Goal: Transaction & Acquisition: Purchase product/service

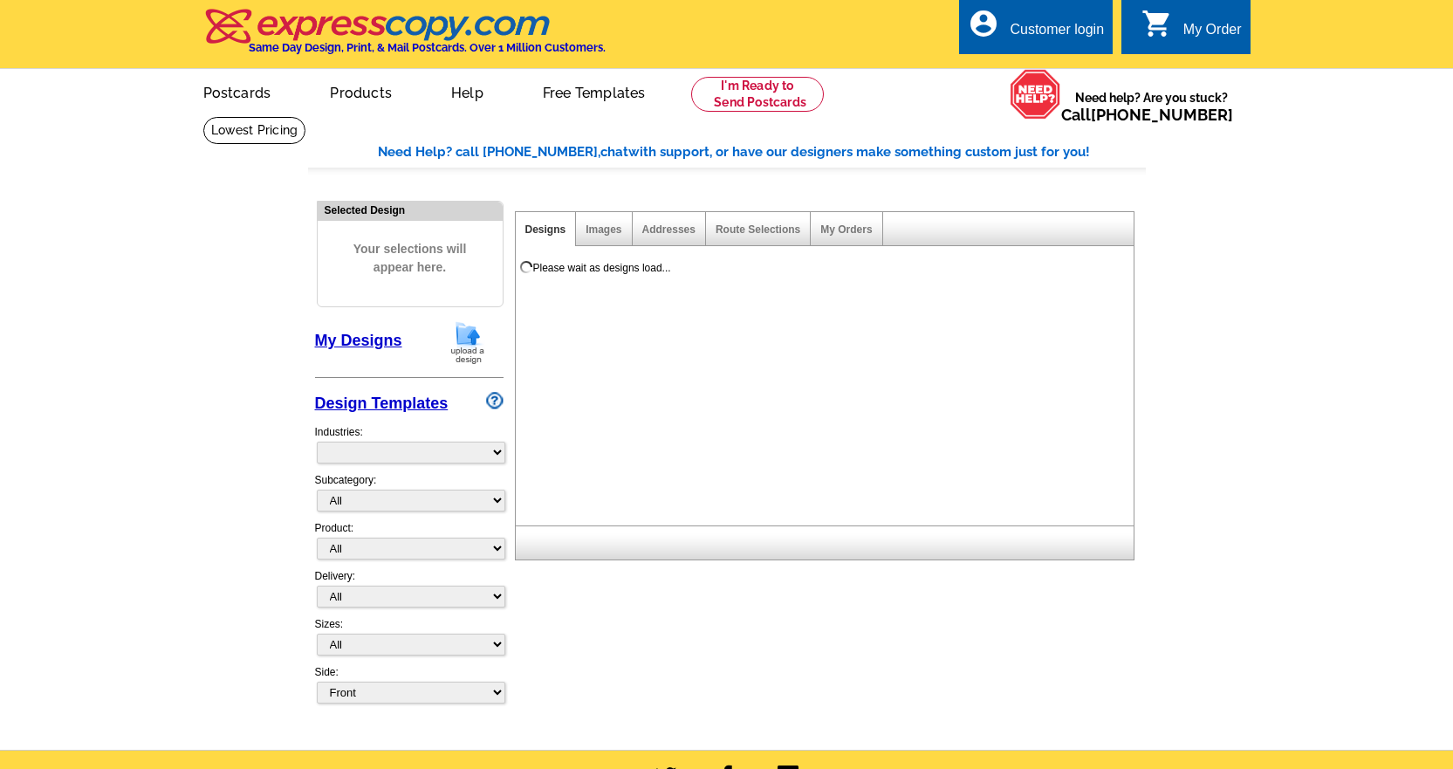
select select "785"
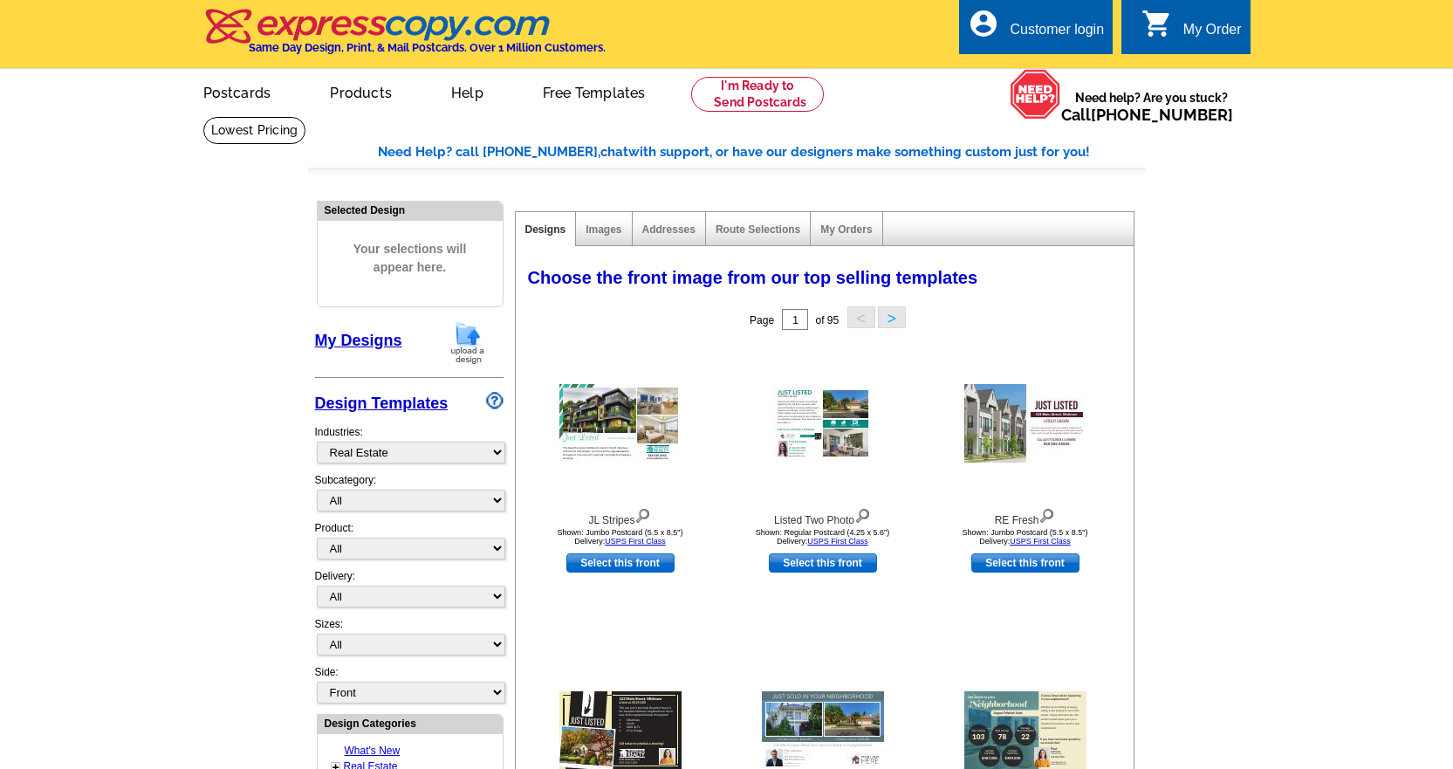
click at [355, 341] on link "My Designs" at bounding box center [358, 340] width 87 height 17
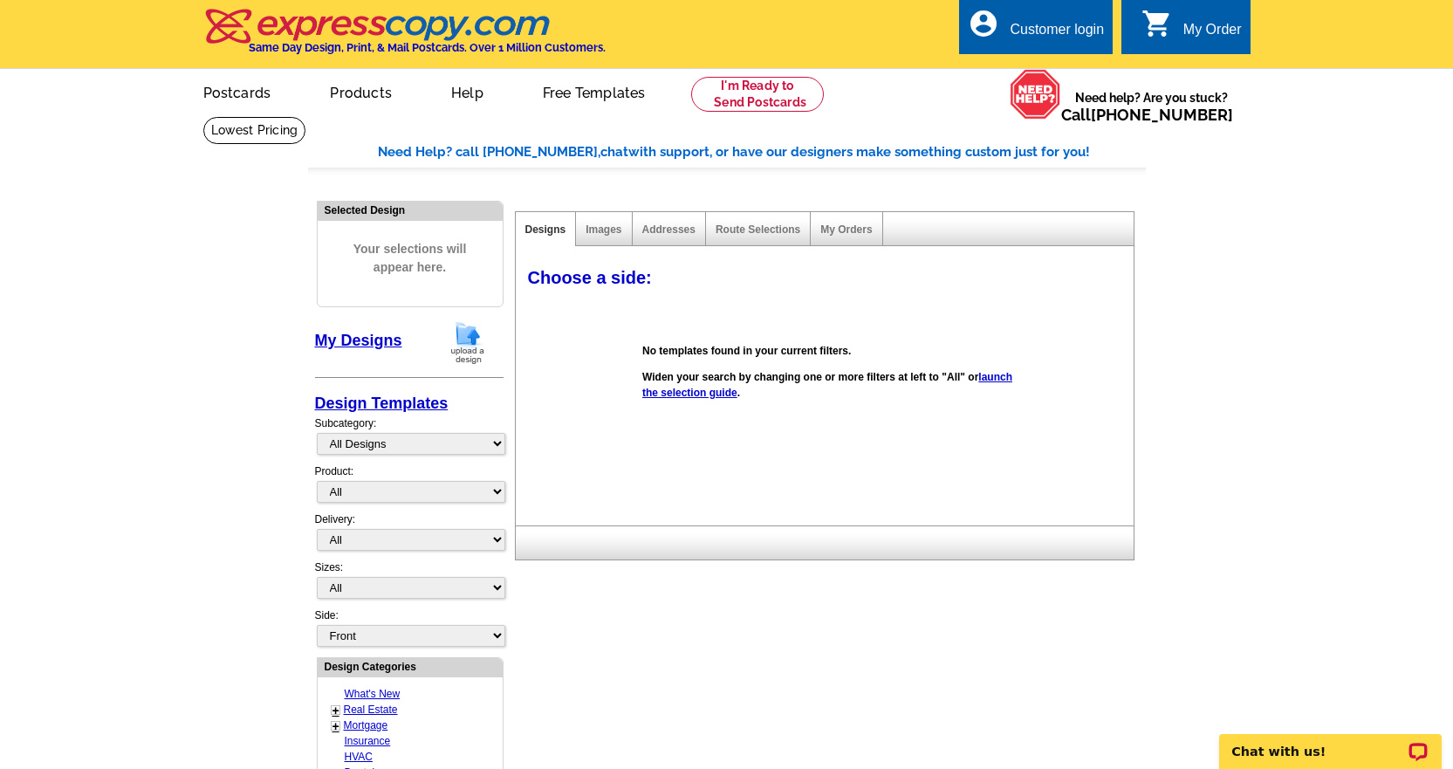
click at [475, 352] on img at bounding box center [467, 342] width 45 height 45
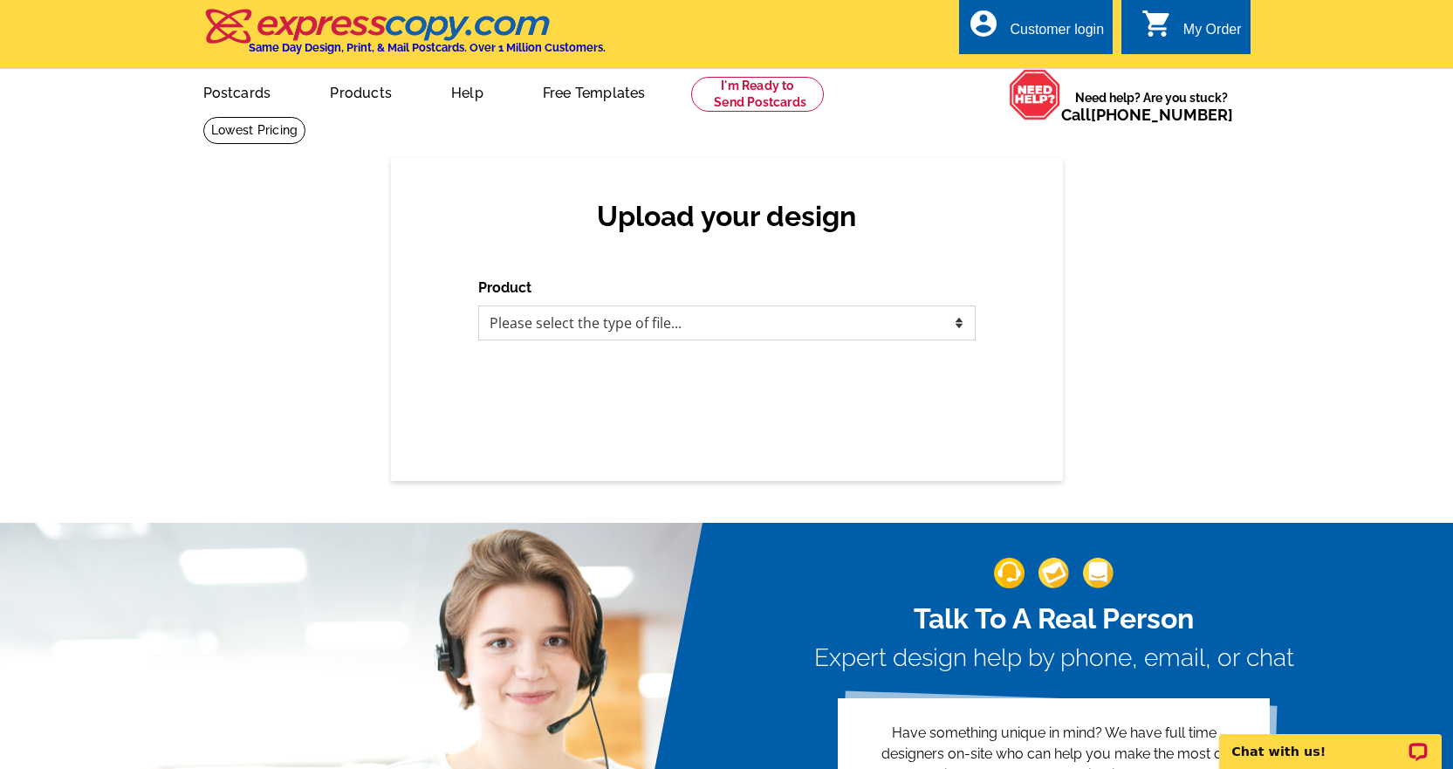
click at [575, 328] on select "Please select the type of file... Postcards Business Cards Letters and flyers G…" at bounding box center [727, 323] width 498 height 35
select select "1"
click at [478, 306] on select "Please select the type of file... Postcards Business Cards Letters and flyers G…" at bounding box center [727, 323] width 498 height 35
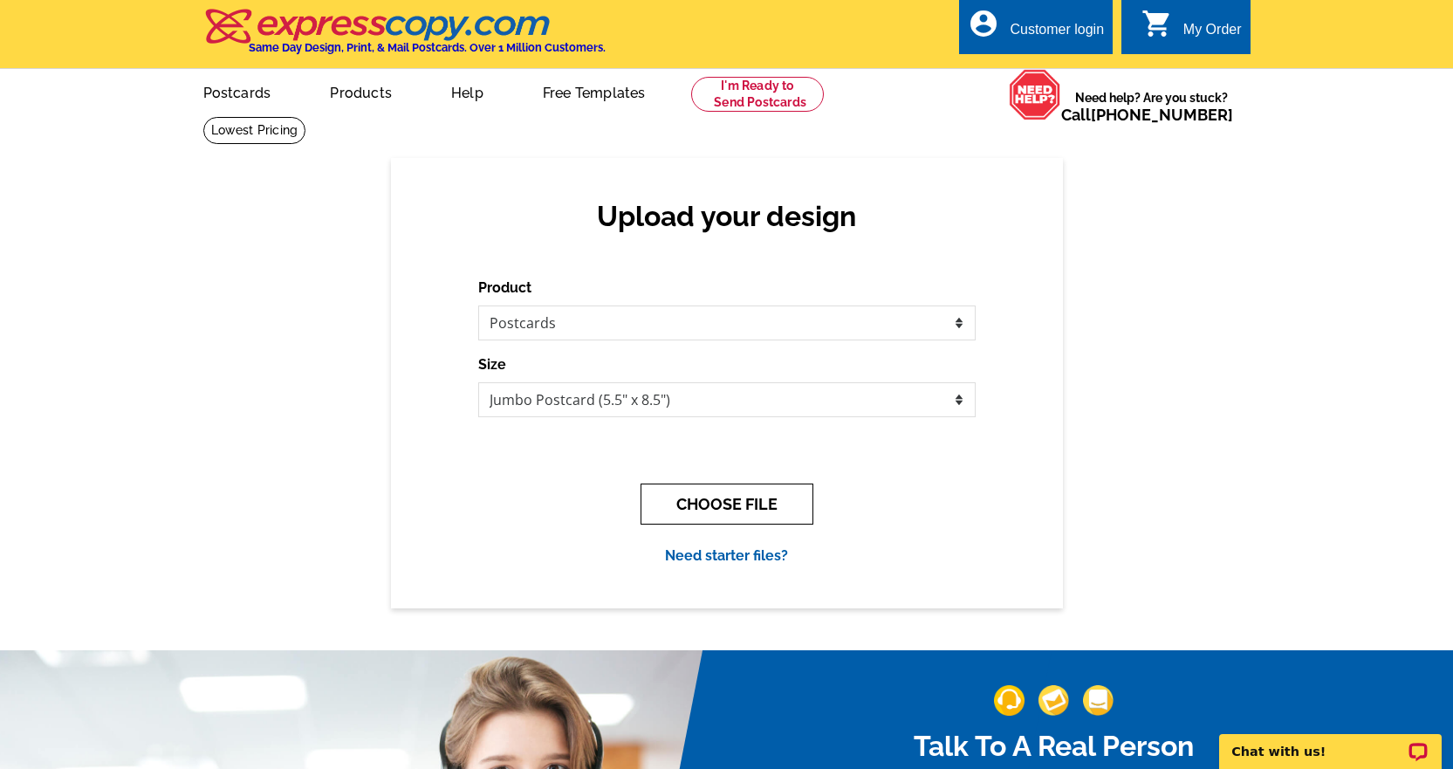
click at [698, 506] on button "CHOOSE FILE" at bounding box center [727, 504] width 173 height 41
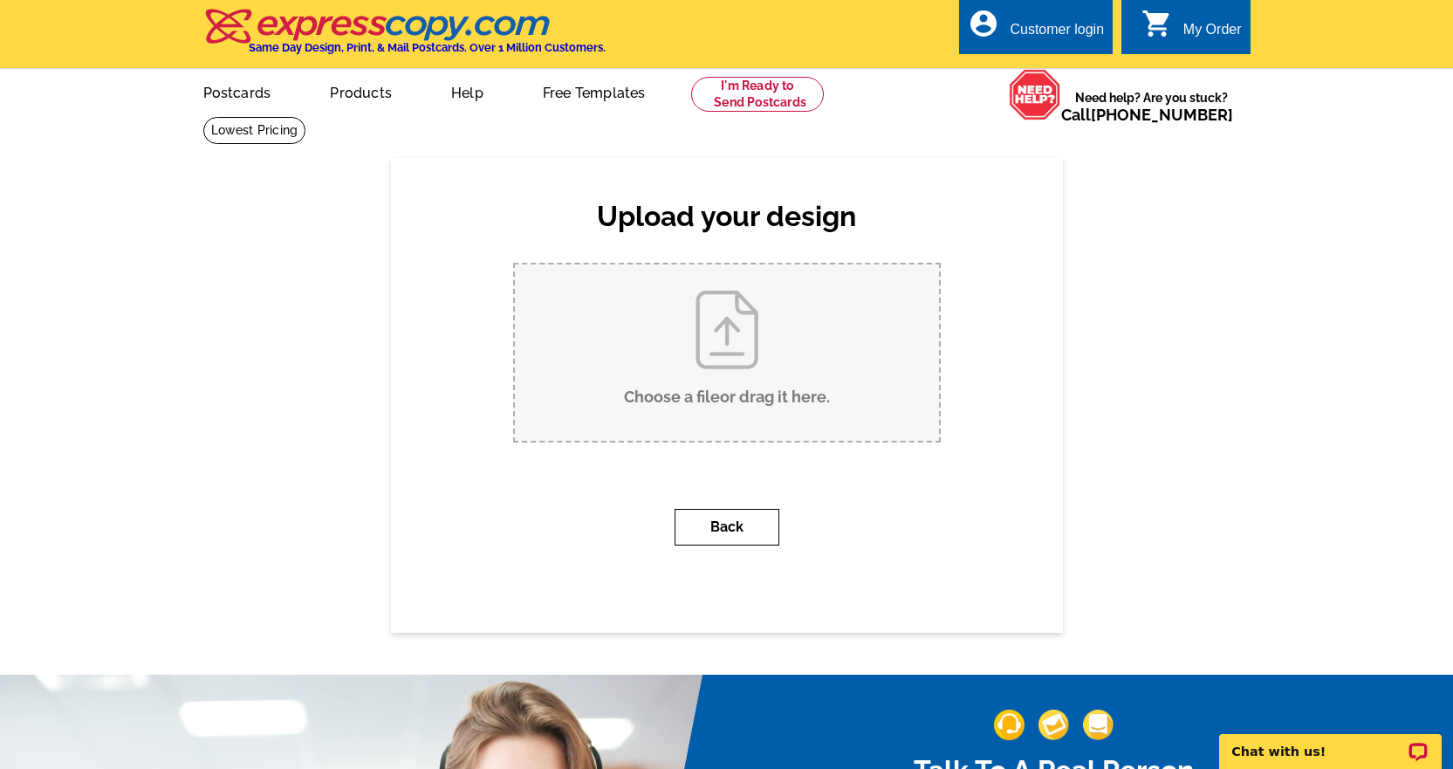
click at [722, 529] on button "Back" at bounding box center [727, 527] width 105 height 37
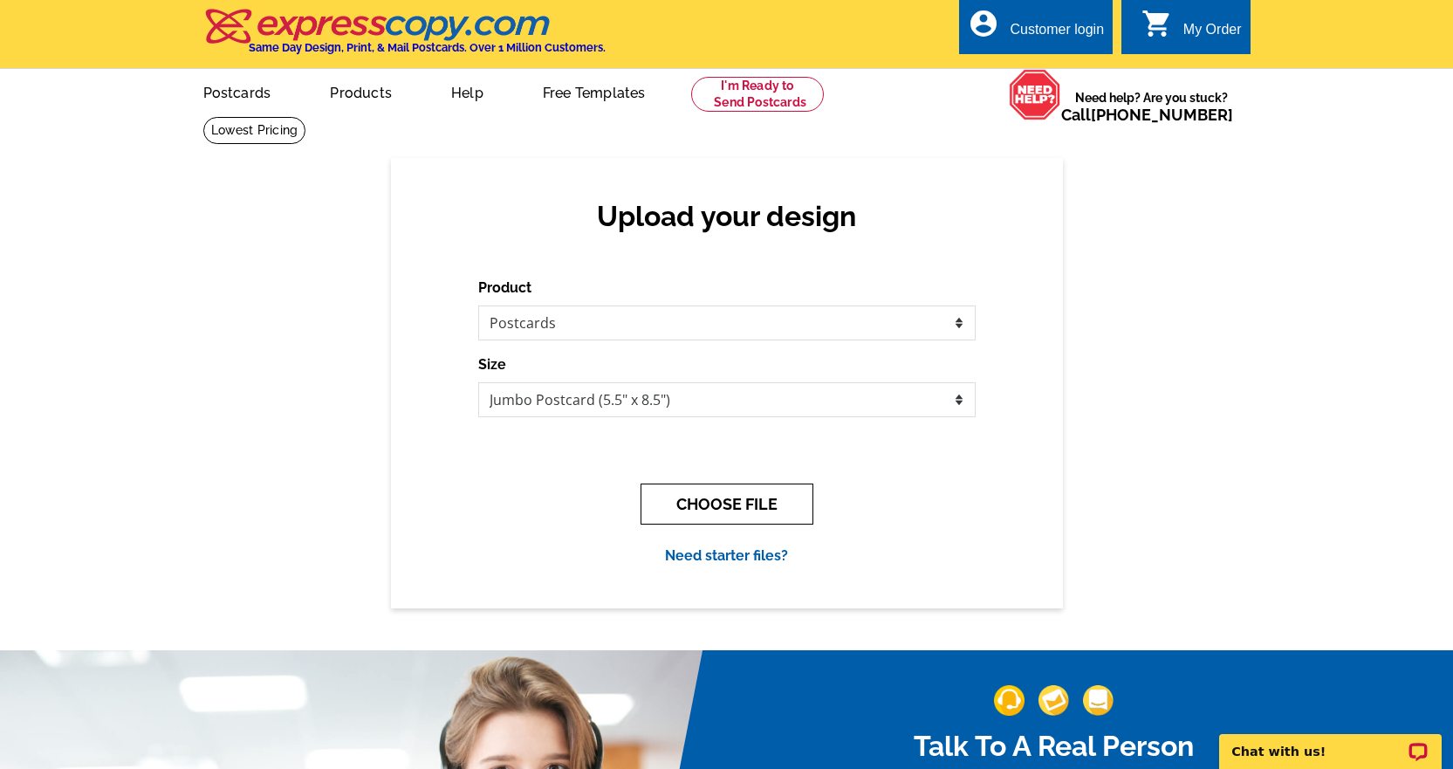
click at [710, 516] on button "CHOOSE FILE" at bounding box center [727, 504] width 173 height 41
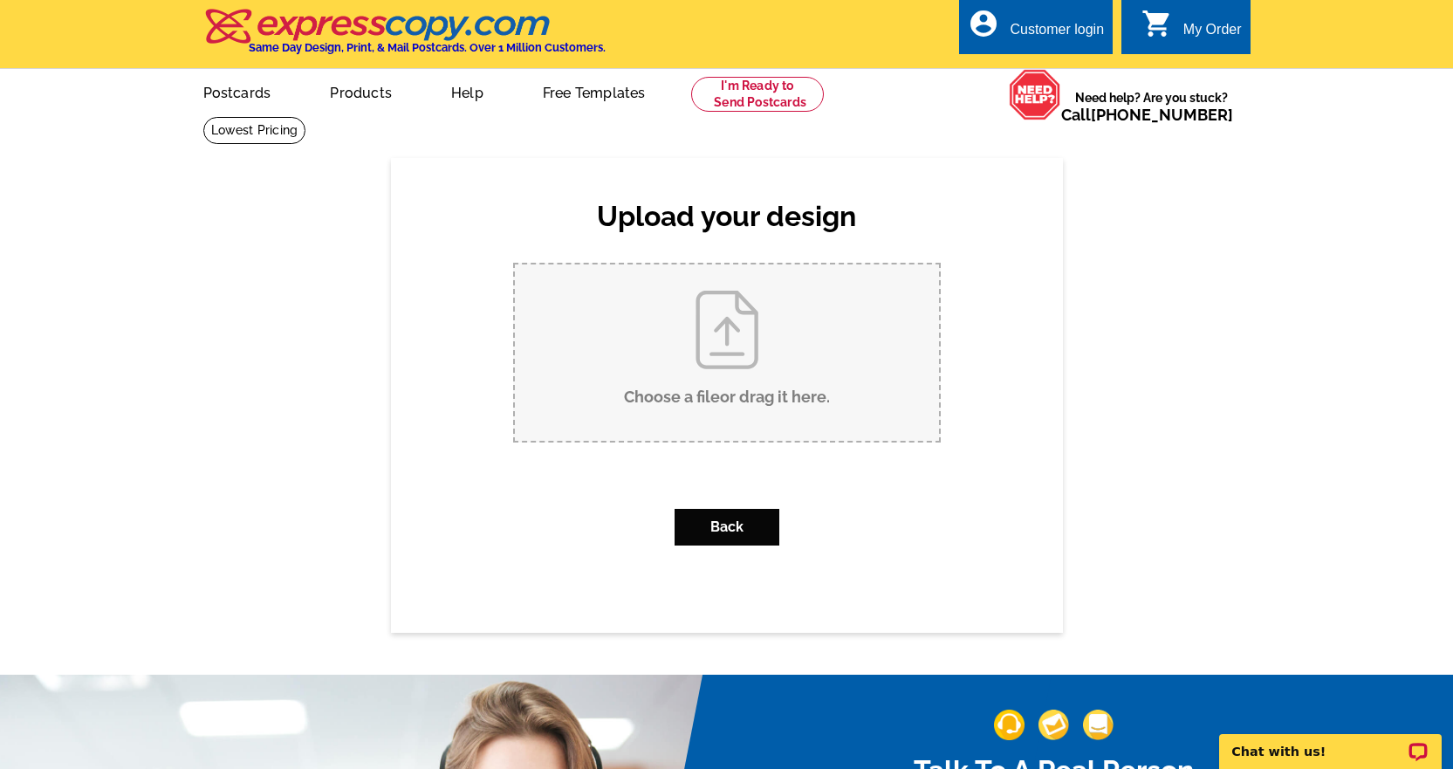
click at [712, 383] on input "Choose a file or drag it here ." at bounding box center [727, 353] width 424 height 176
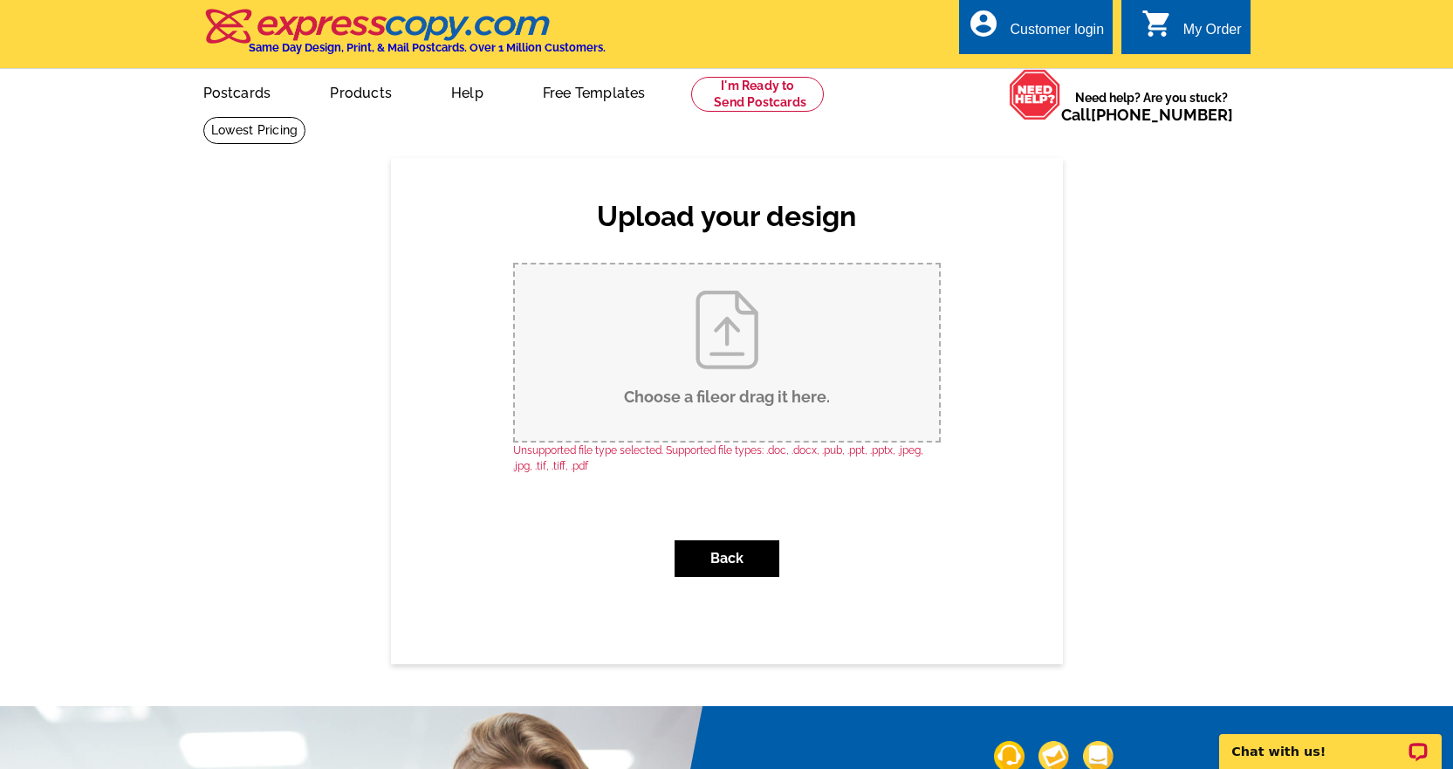
click at [765, 347] on input "Choose a file or drag it here ." at bounding box center [727, 353] width 424 height 176
type input "C:\fakepath\CondahFront.pdf"
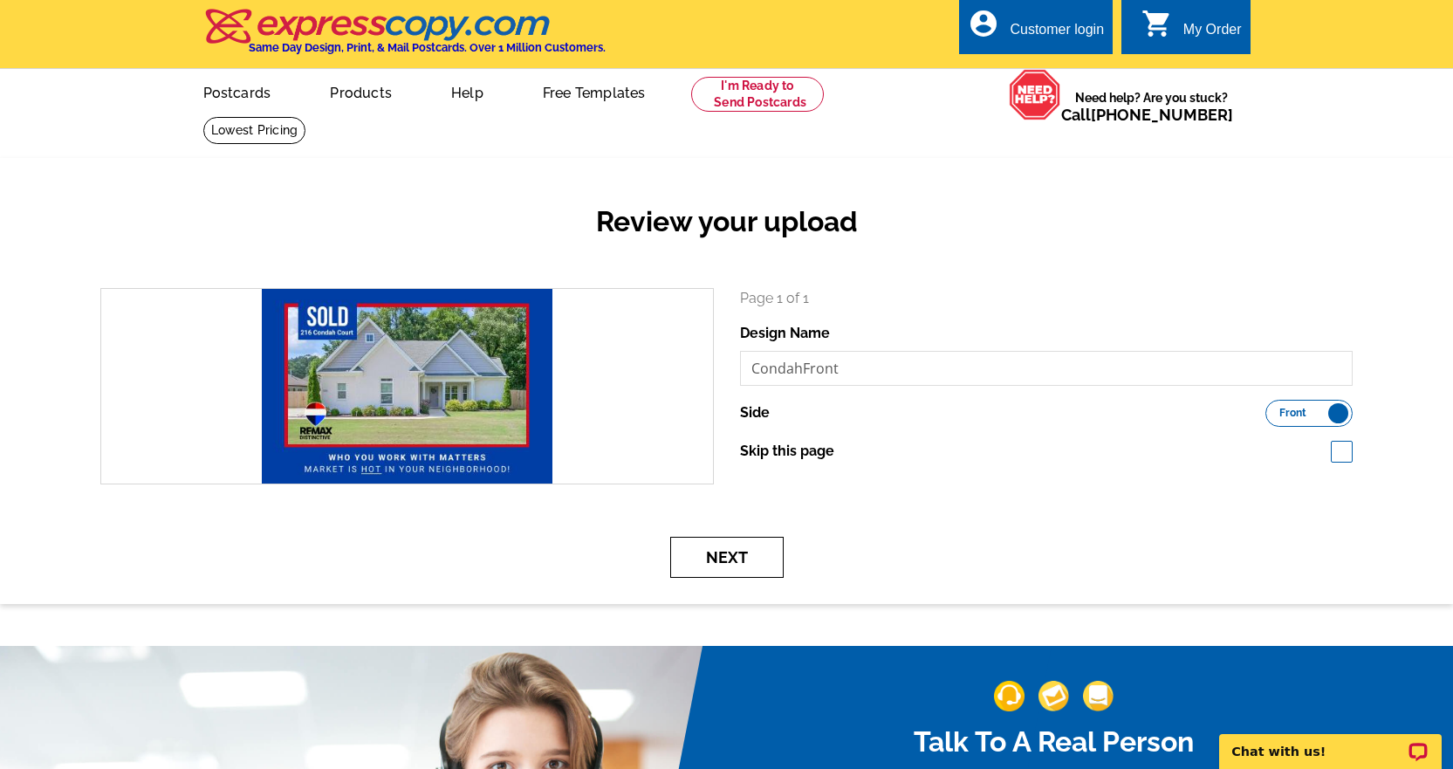
click at [700, 551] on button "Next" at bounding box center [726, 557] width 113 height 41
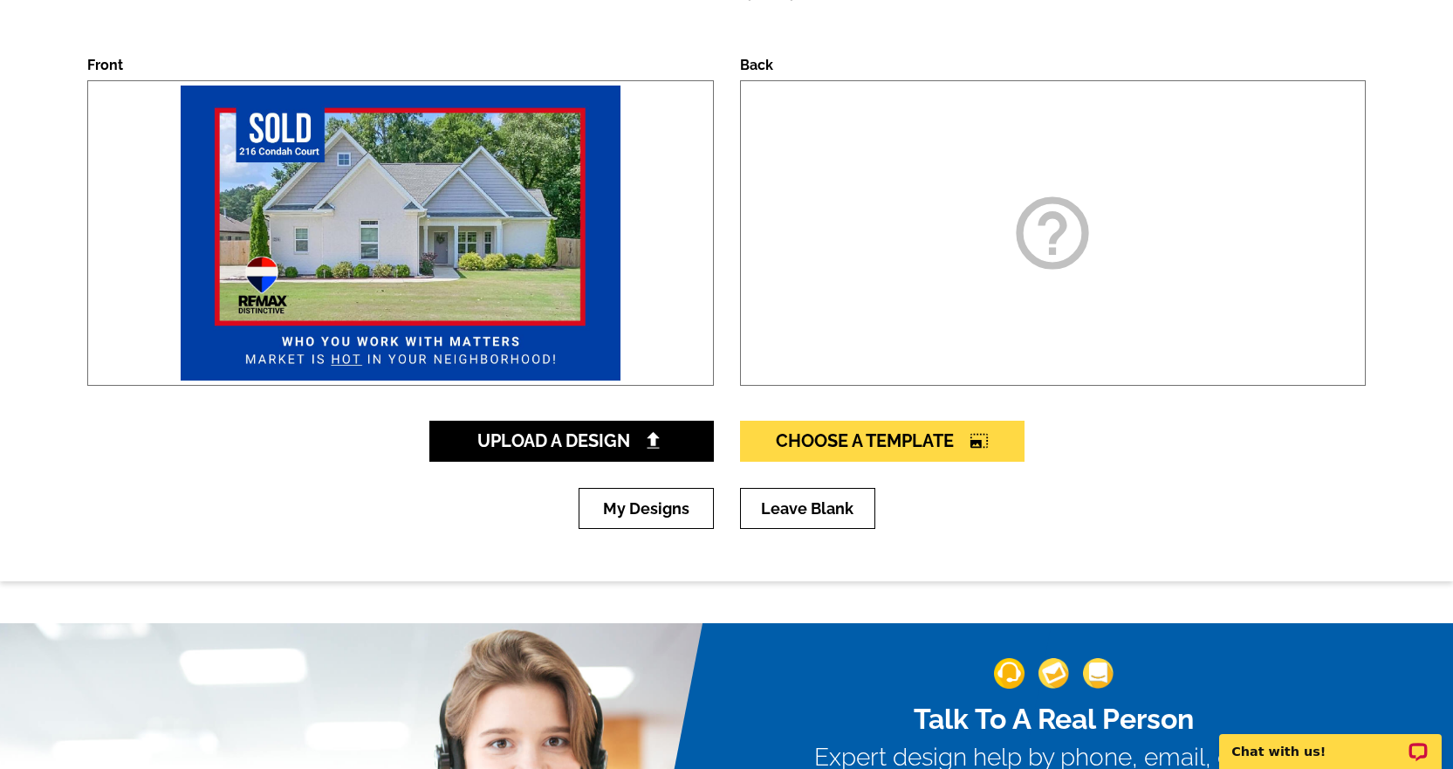
scroll to position [262, 0]
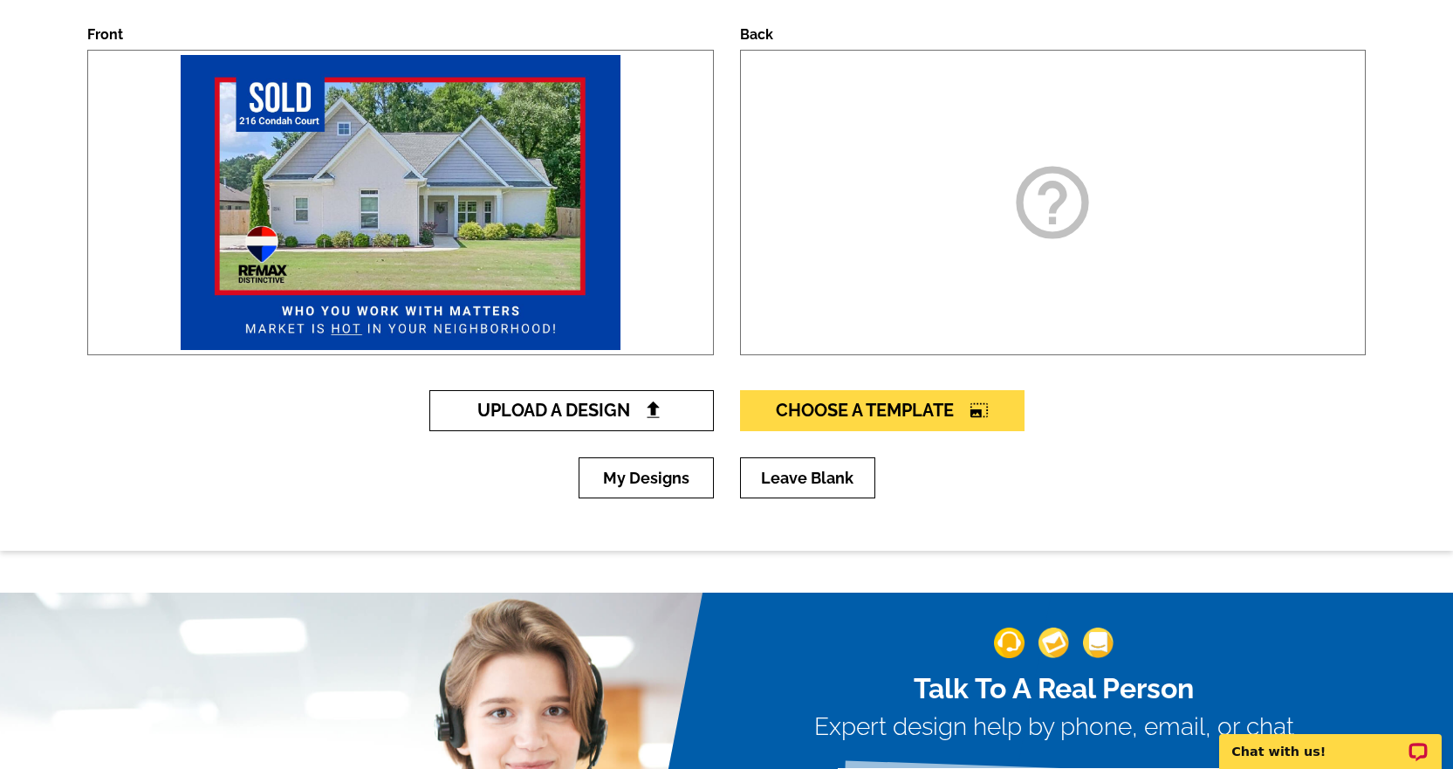
click at [588, 419] on span "Upload A Design" at bounding box center [571, 410] width 188 height 21
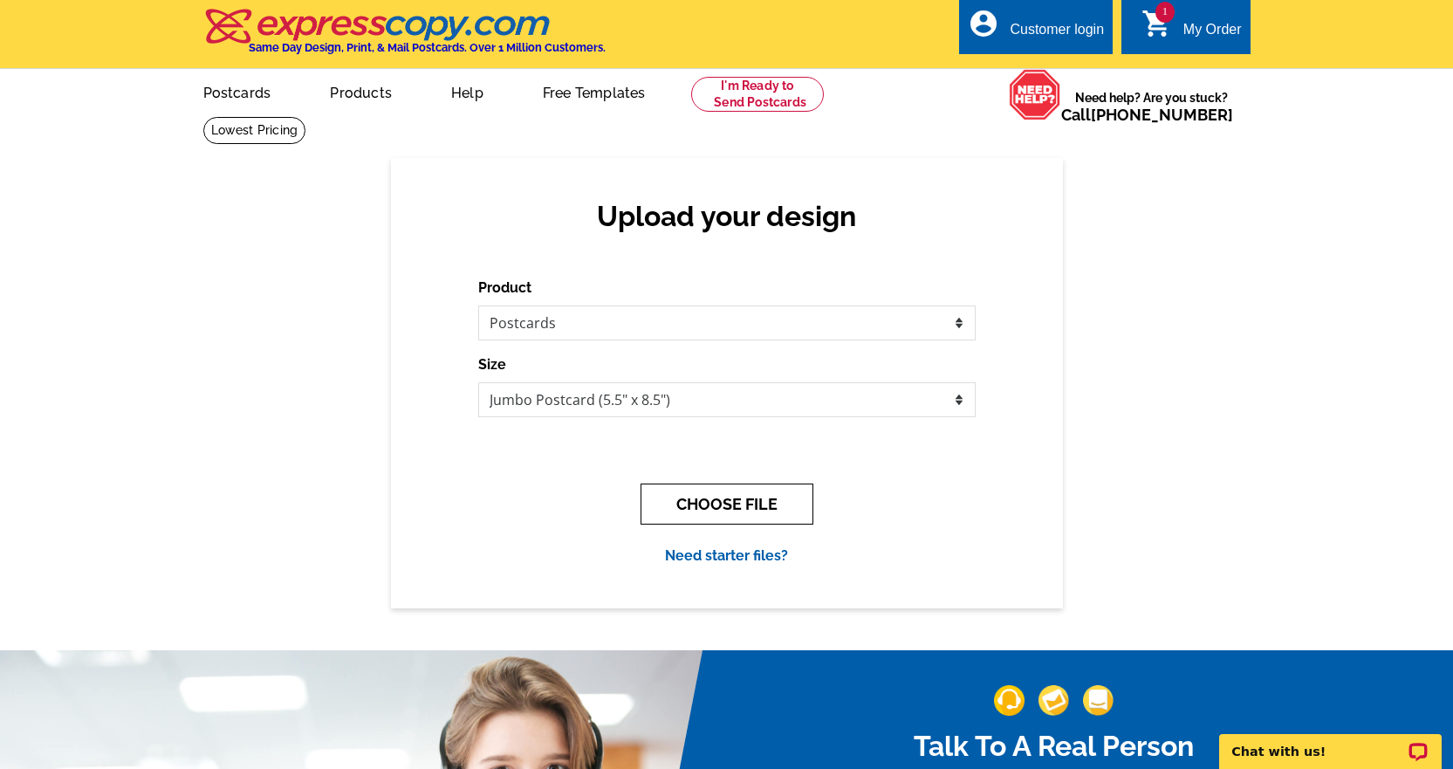
click at [714, 509] on button "CHOOSE FILE" at bounding box center [727, 504] width 173 height 41
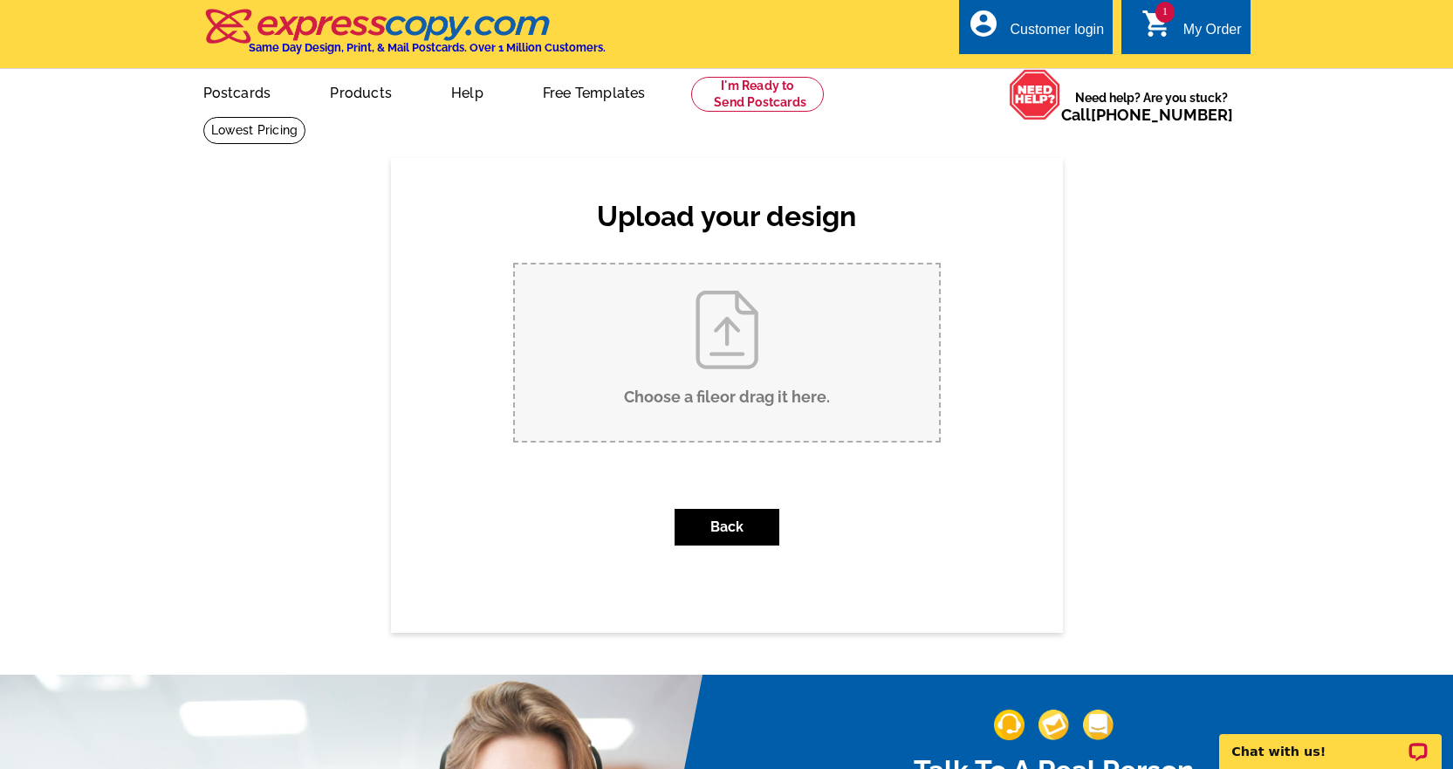
click at [741, 358] on input "Choose a file or drag it here ." at bounding box center [727, 353] width 424 height 176
click at [681, 380] on input "Choose a file or drag it here ." at bounding box center [727, 353] width 424 height 176
type input "C:\fakepath\CondahBack.pdf"
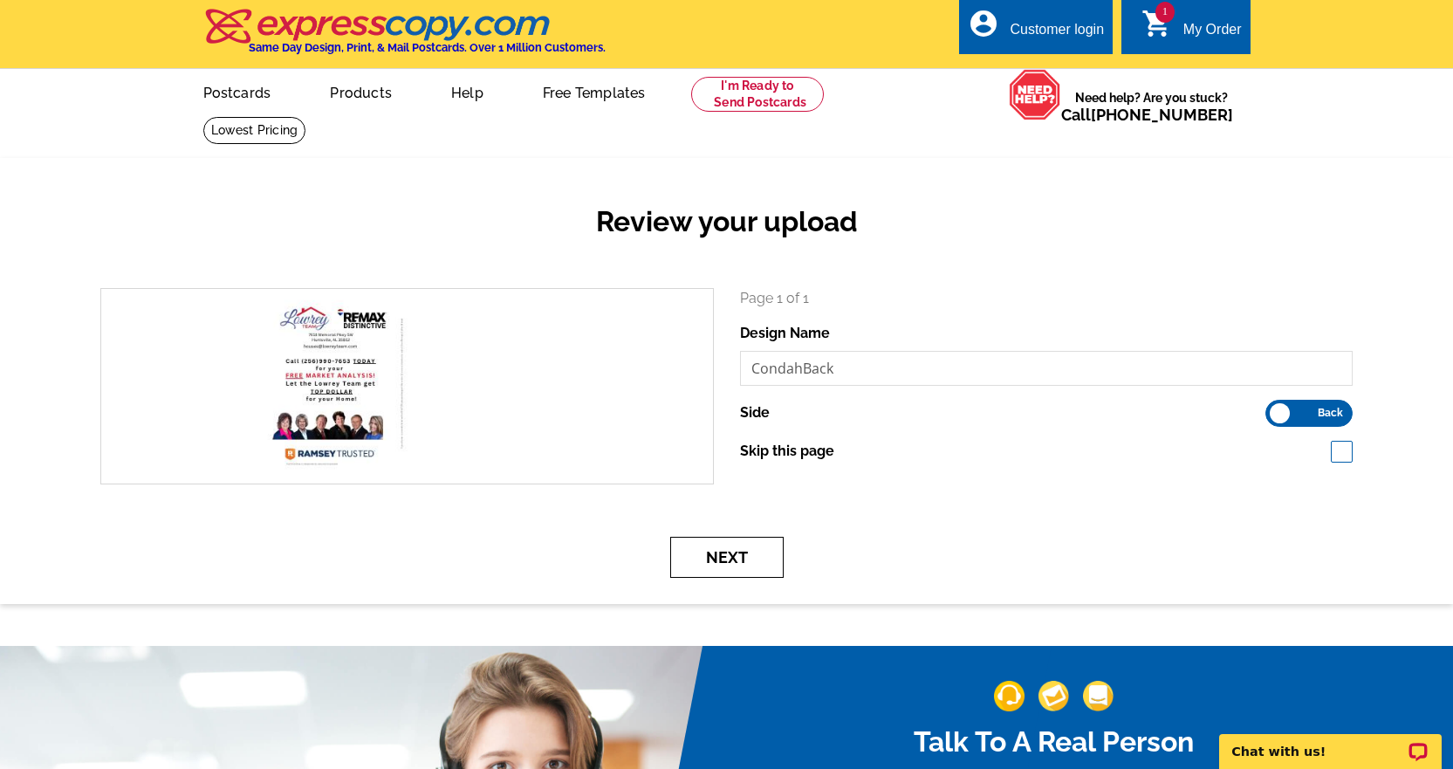
click at [765, 559] on button "Next" at bounding box center [726, 557] width 113 height 41
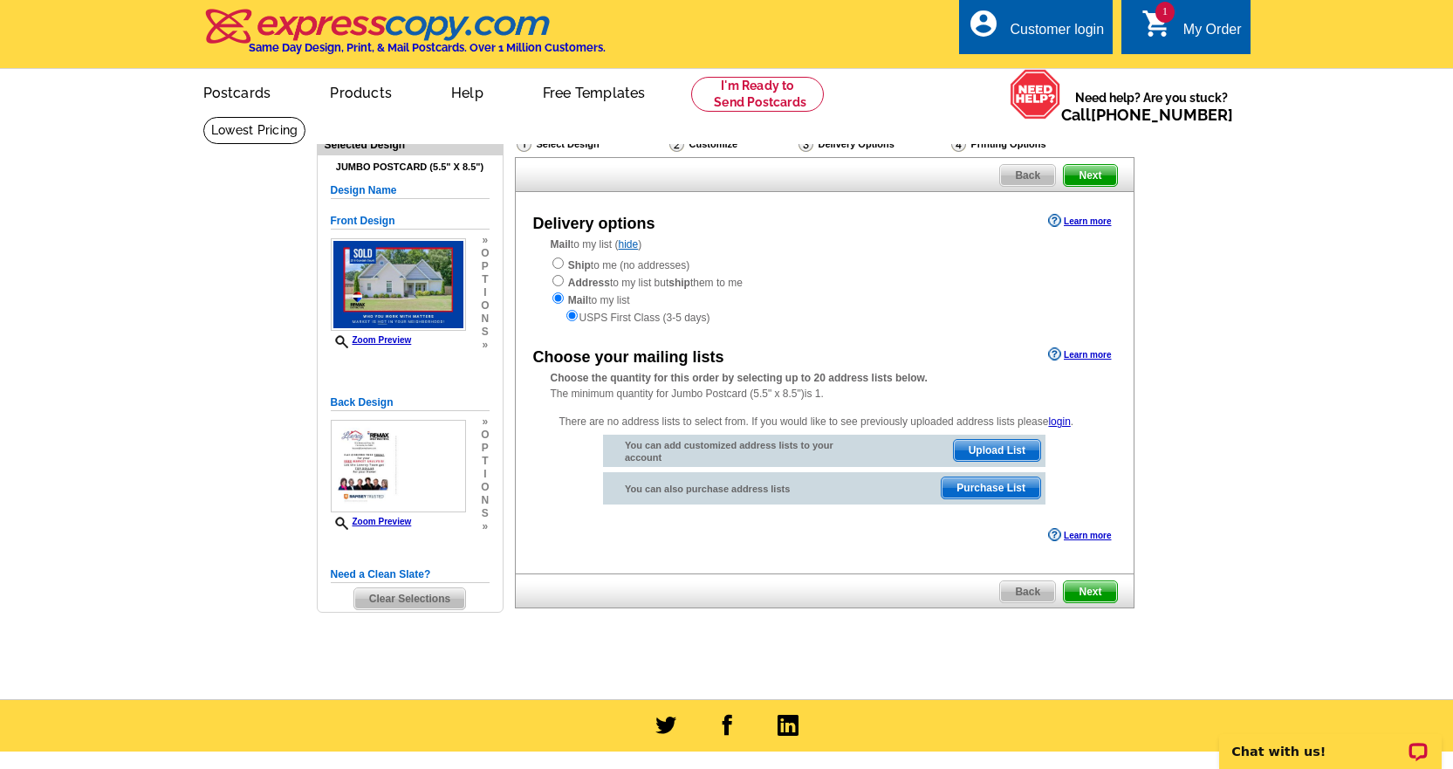
click at [1180, 25] on link "1 shopping_cart My Order" at bounding box center [1192, 30] width 100 height 22
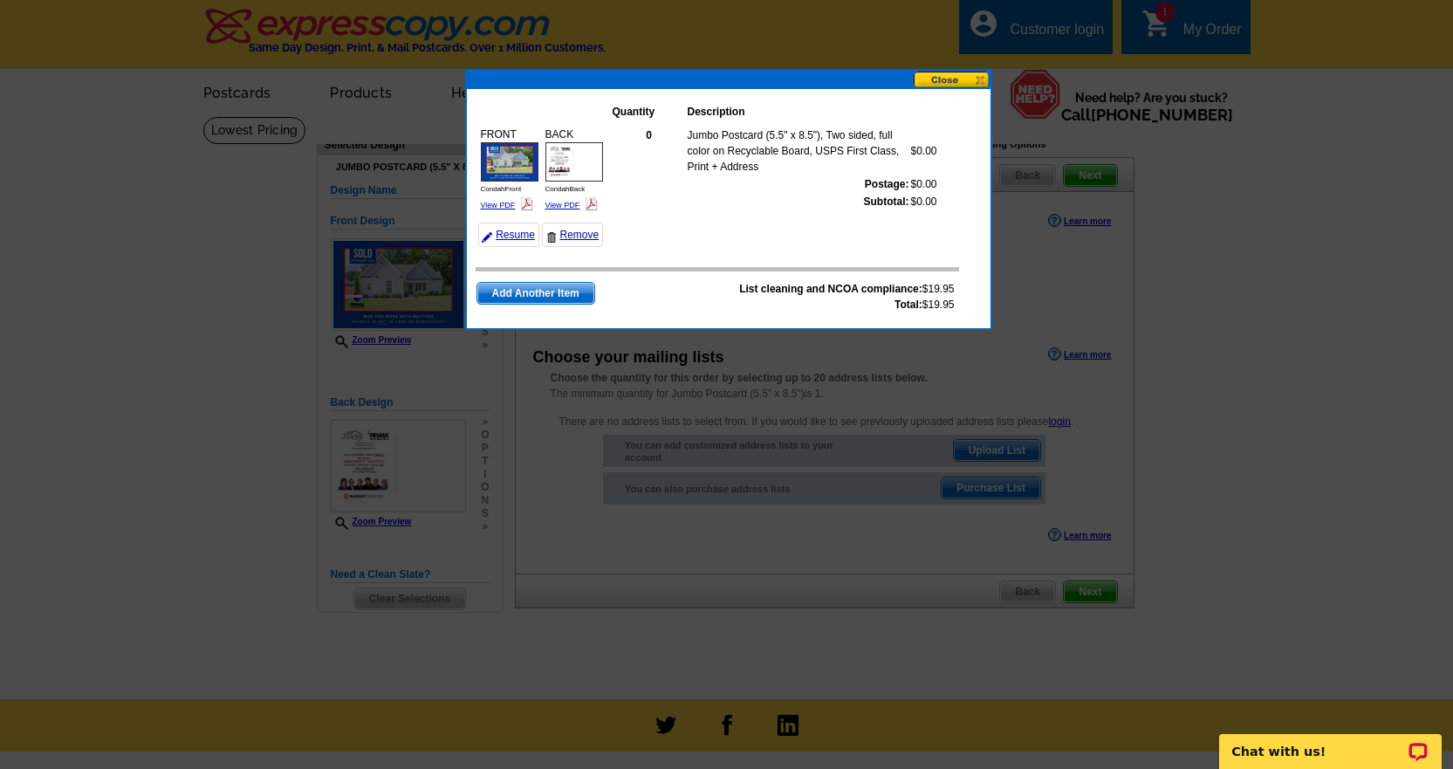
click at [960, 78] on button at bounding box center [952, 80] width 77 height 17
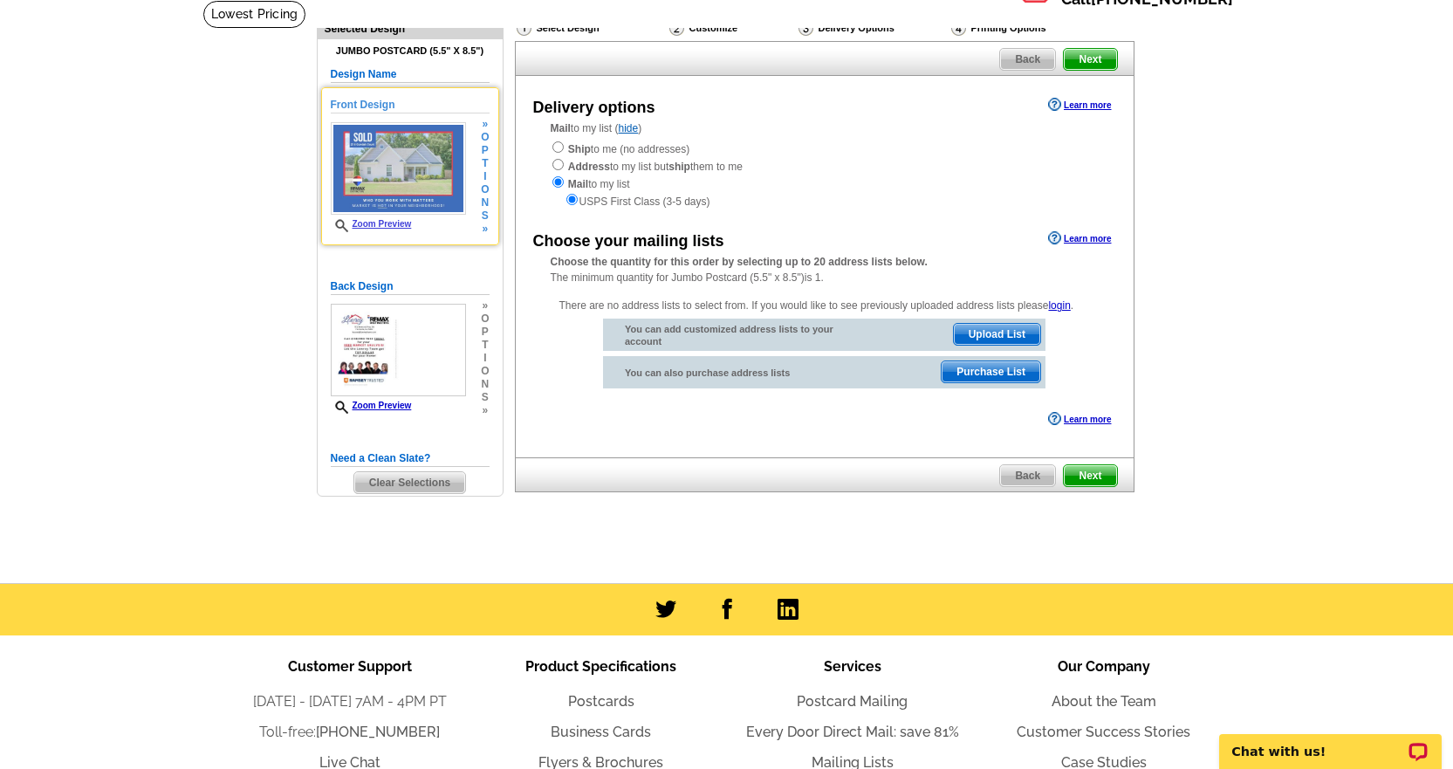
scroll to position [87, 0]
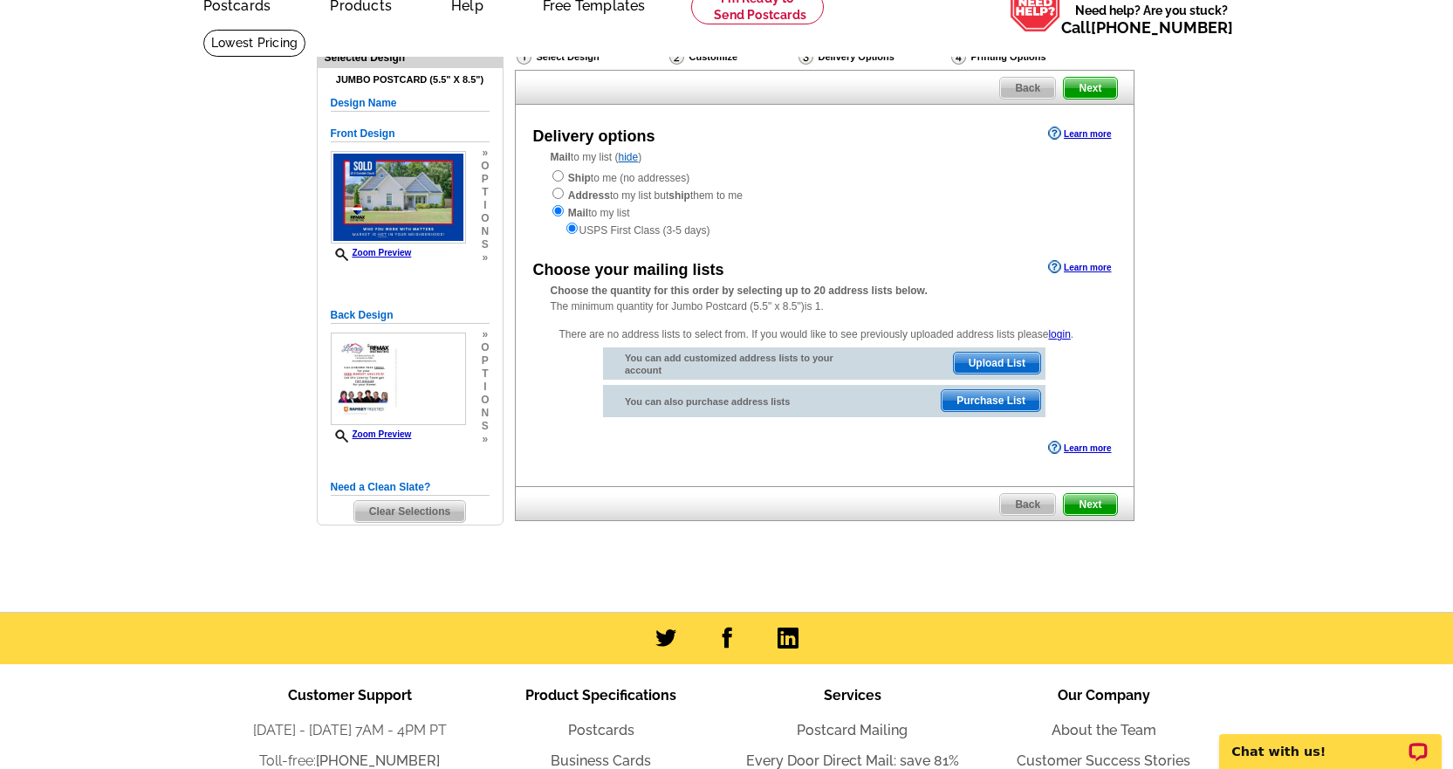
click at [971, 399] on span "Purchase List" at bounding box center [991, 400] width 99 height 21
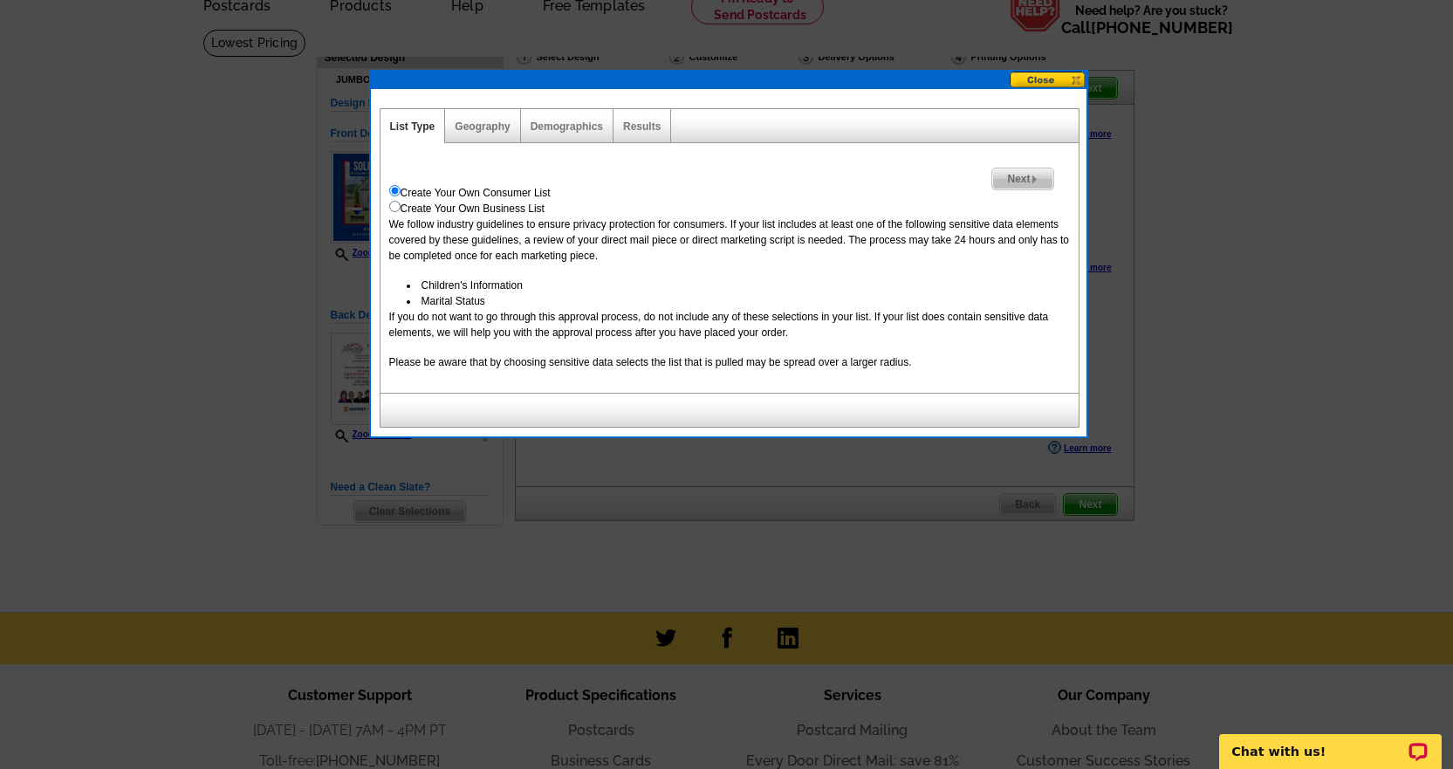
click at [1027, 186] on span "Next" at bounding box center [1023, 178] width 60 height 21
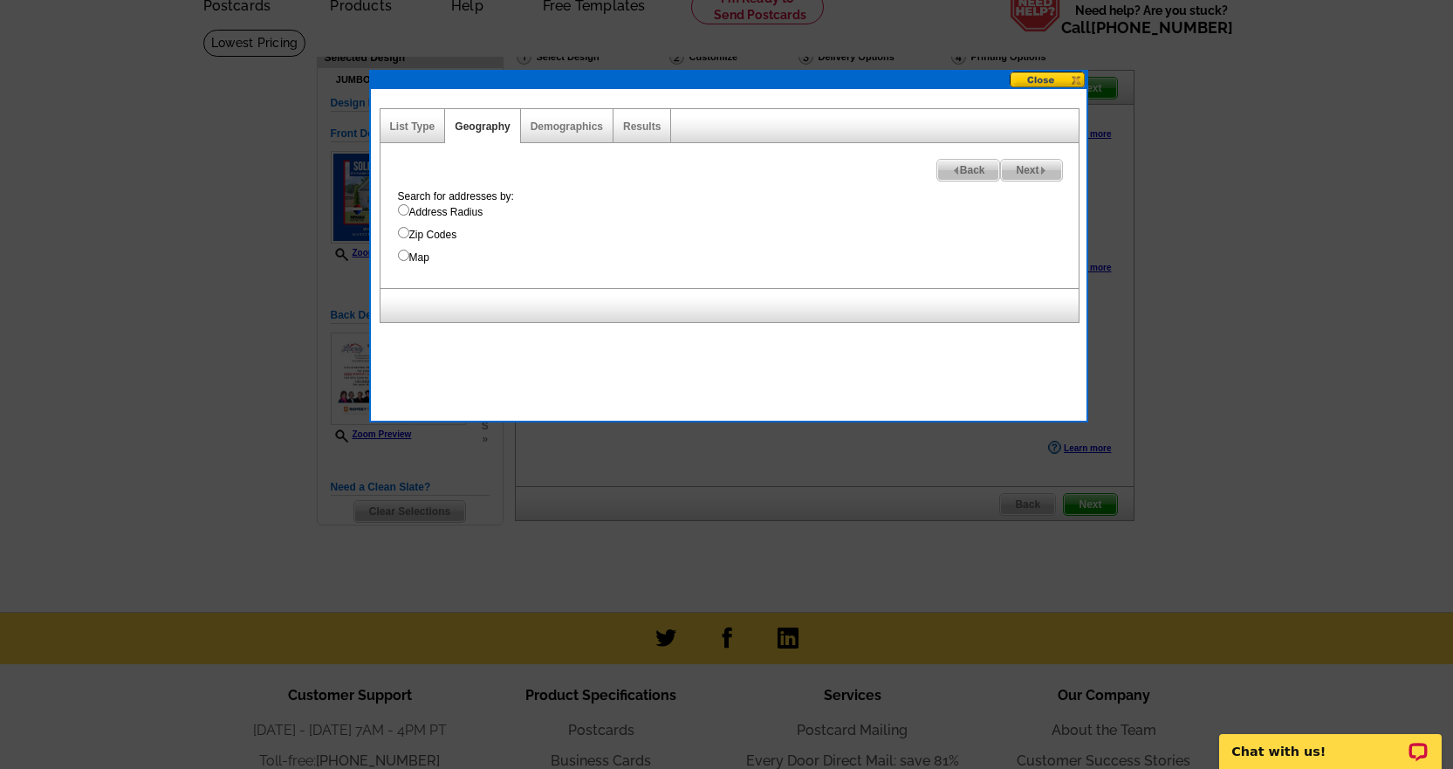
click at [404, 212] on input "Address Radius" at bounding box center [403, 209] width 11 height 11
radio input "true"
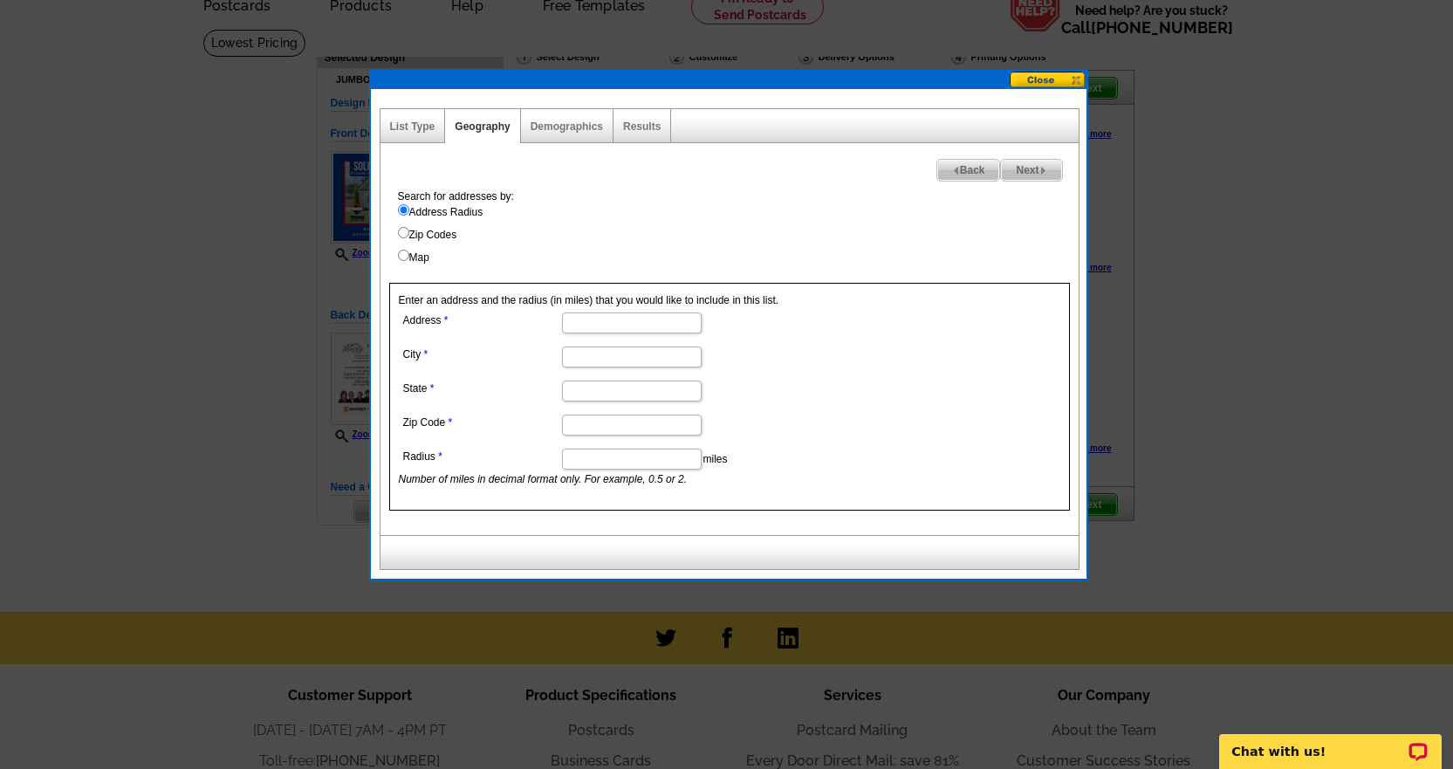
click at [587, 319] on input "Address" at bounding box center [632, 323] width 140 height 21
type input "216 Condah Court"
type input "Hazel Green"
type input "AL"
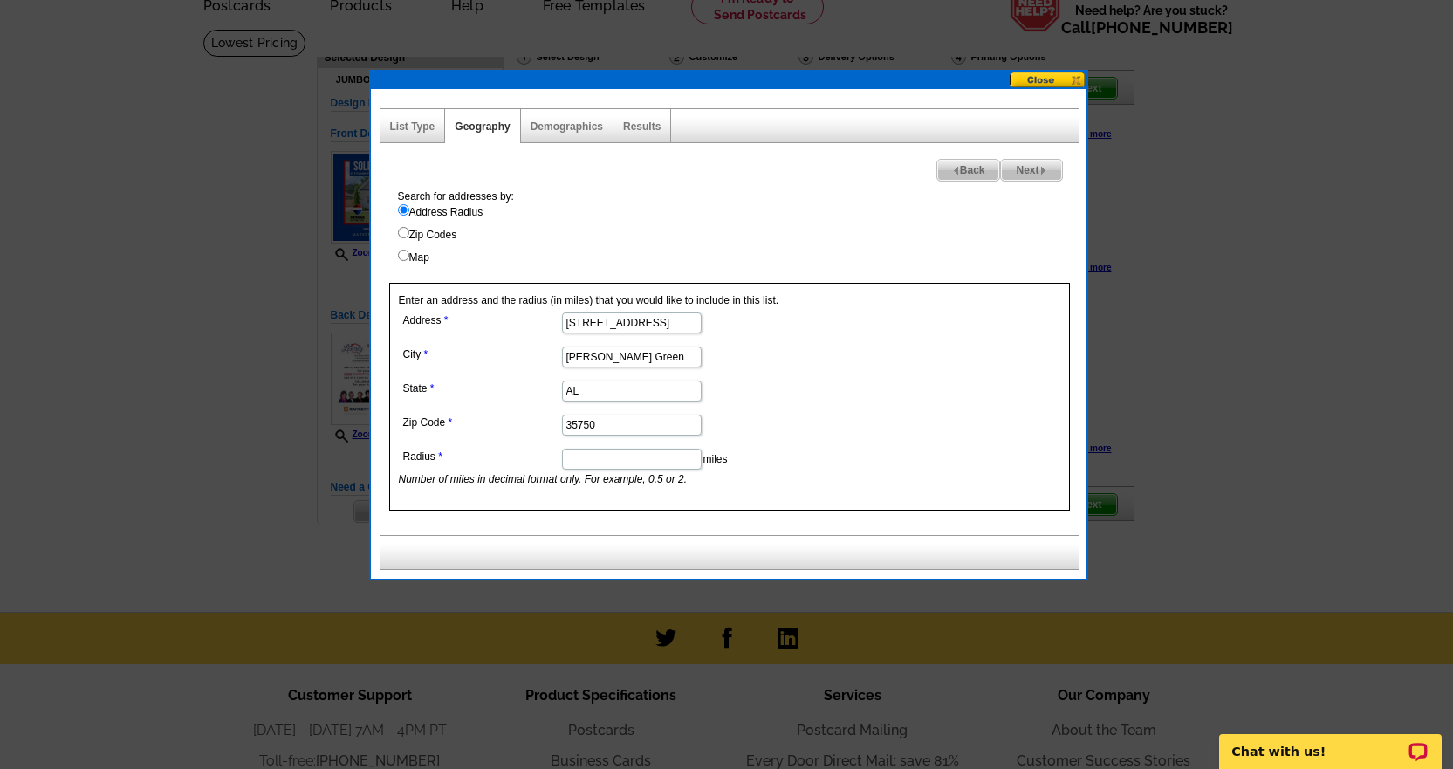
type input "35750"
type input "0.5"
click at [1035, 176] on span "Next" at bounding box center [1031, 170] width 60 height 21
select select
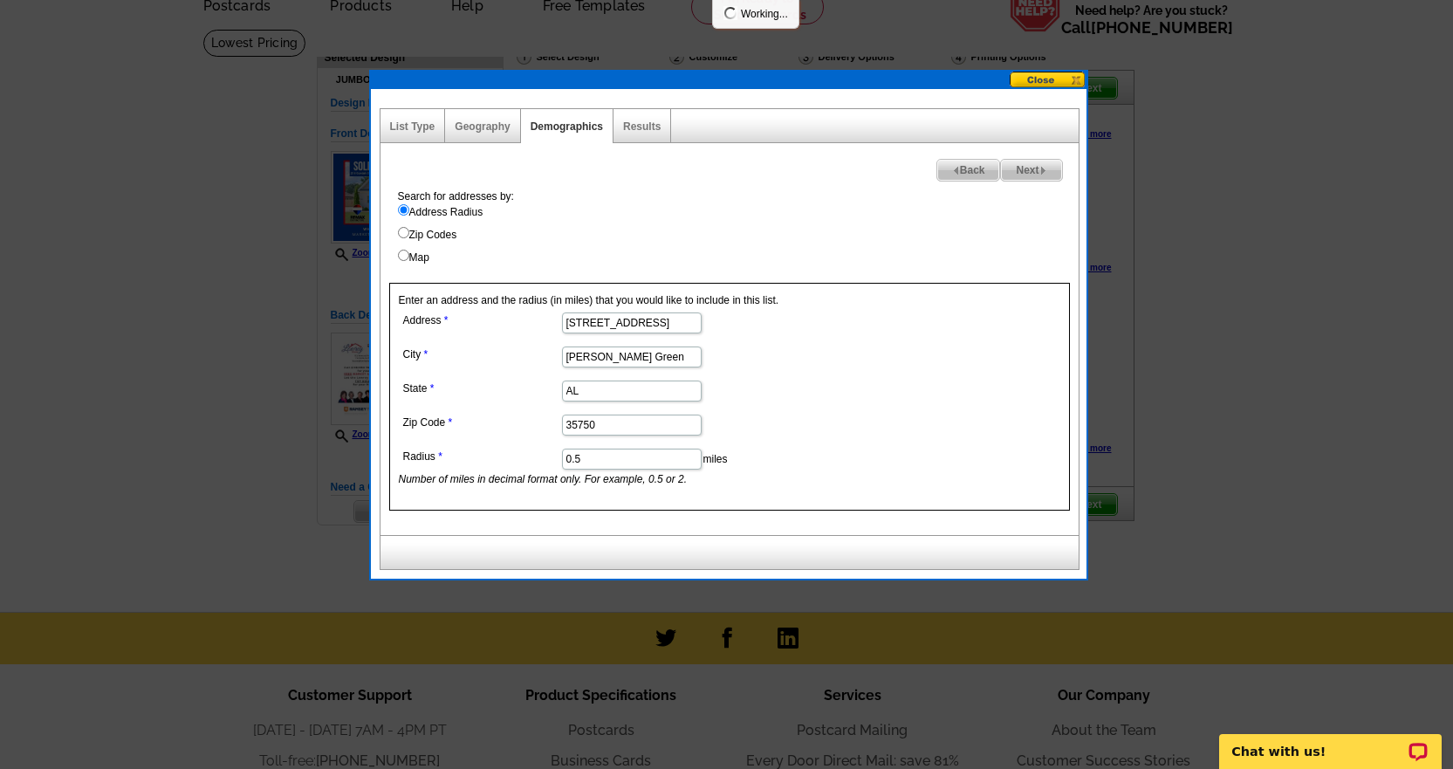
select select
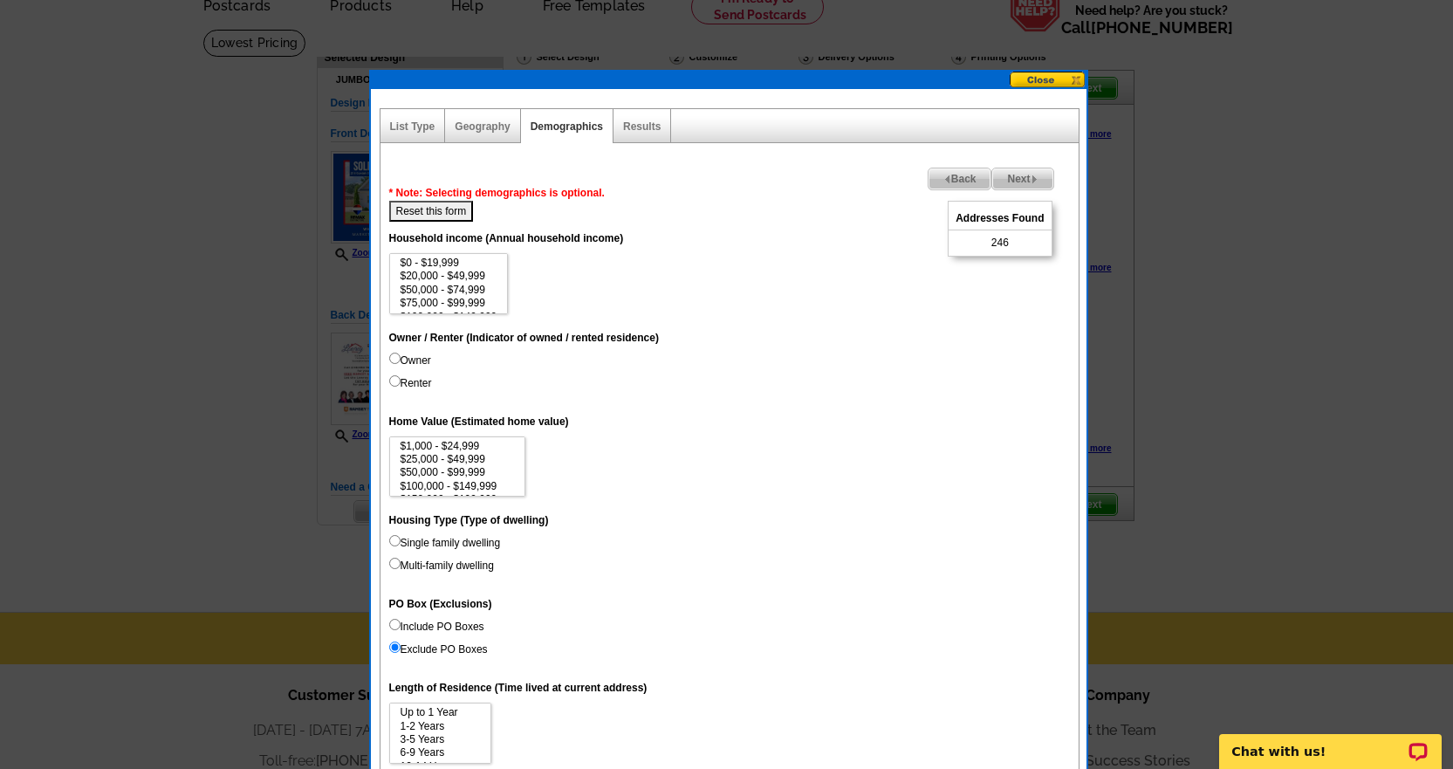
click at [394, 354] on input "Owner" at bounding box center [394, 358] width 11 height 11
radio input "true"
click at [393, 381] on input "Renter" at bounding box center [394, 380] width 11 height 11
radio input "true"
click at [398, 361] on input "Owner" at bounding box center [394, 358] width 11 height 11
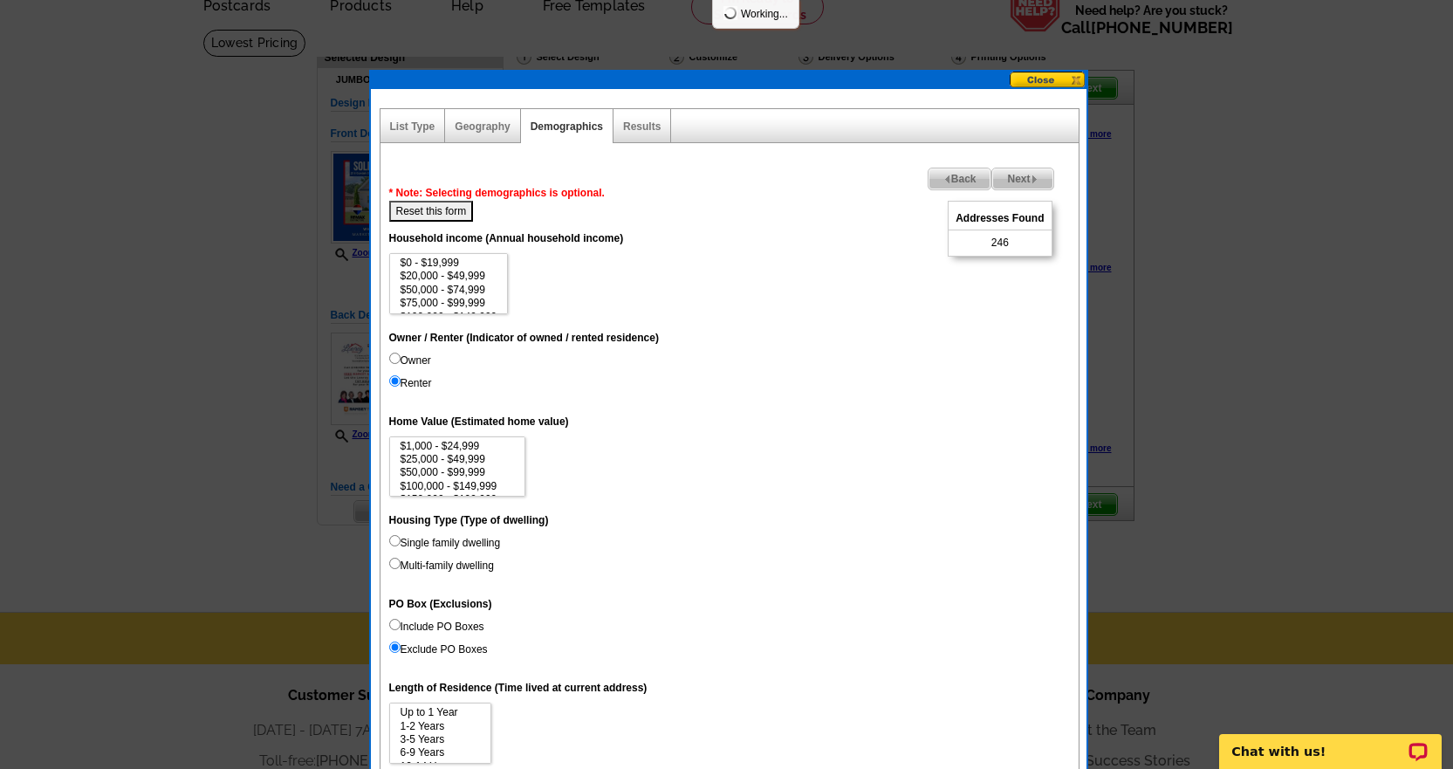
radio input "true"
click at [504, 363] on dd "Owner Renter" at bounding box center [729, 375] width 681 height 45
click at [396, 360] on input "Owner" at bounding box center [394, 358] width 11 height 11
click at [391, 354] on input "Owner" at bounding box center [394, 358] width 11 height 11
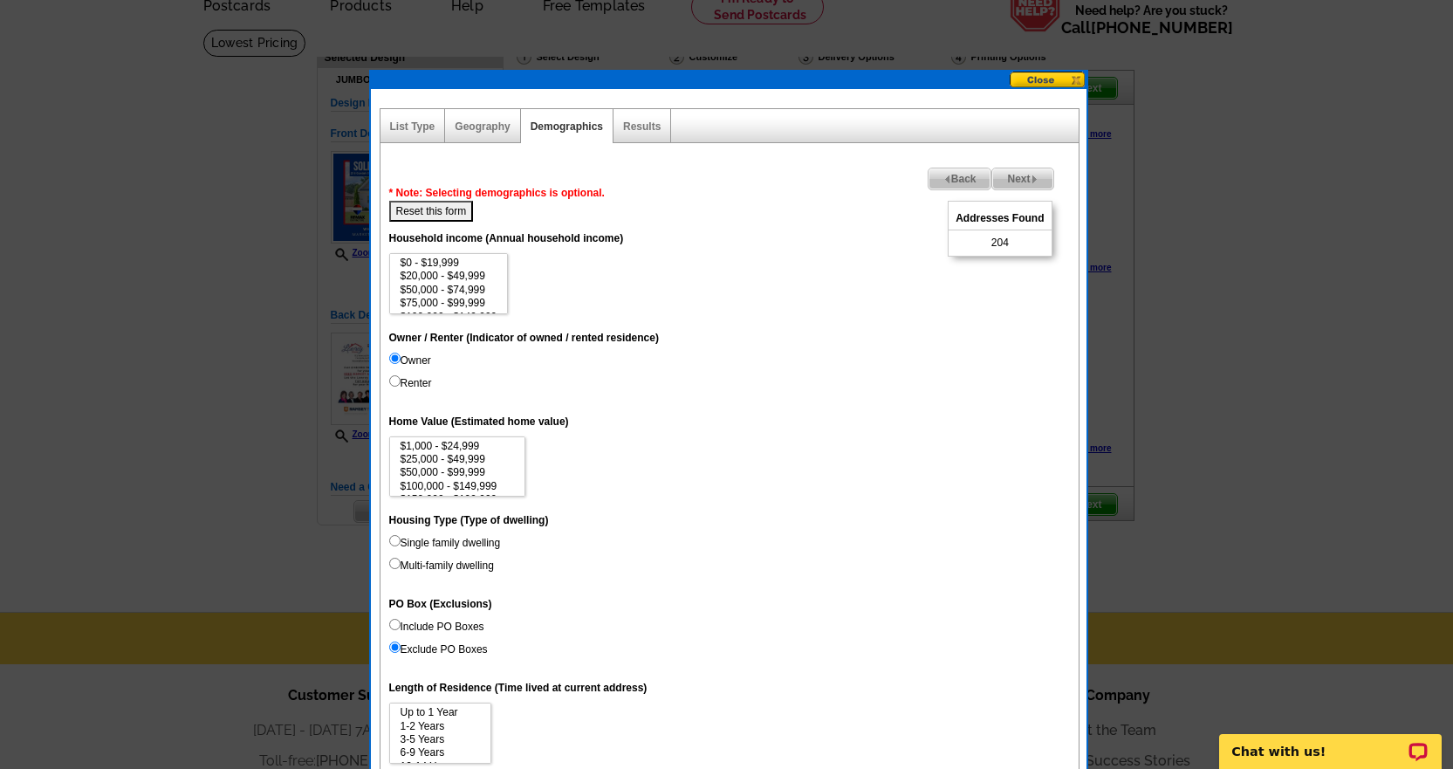
click at [416, 353] on label "Owner" at bounding box center [410, 361] width 42 height 16
click at [401, 353] on input "Owner" at bounding box center [394, 358] width 11 height 11
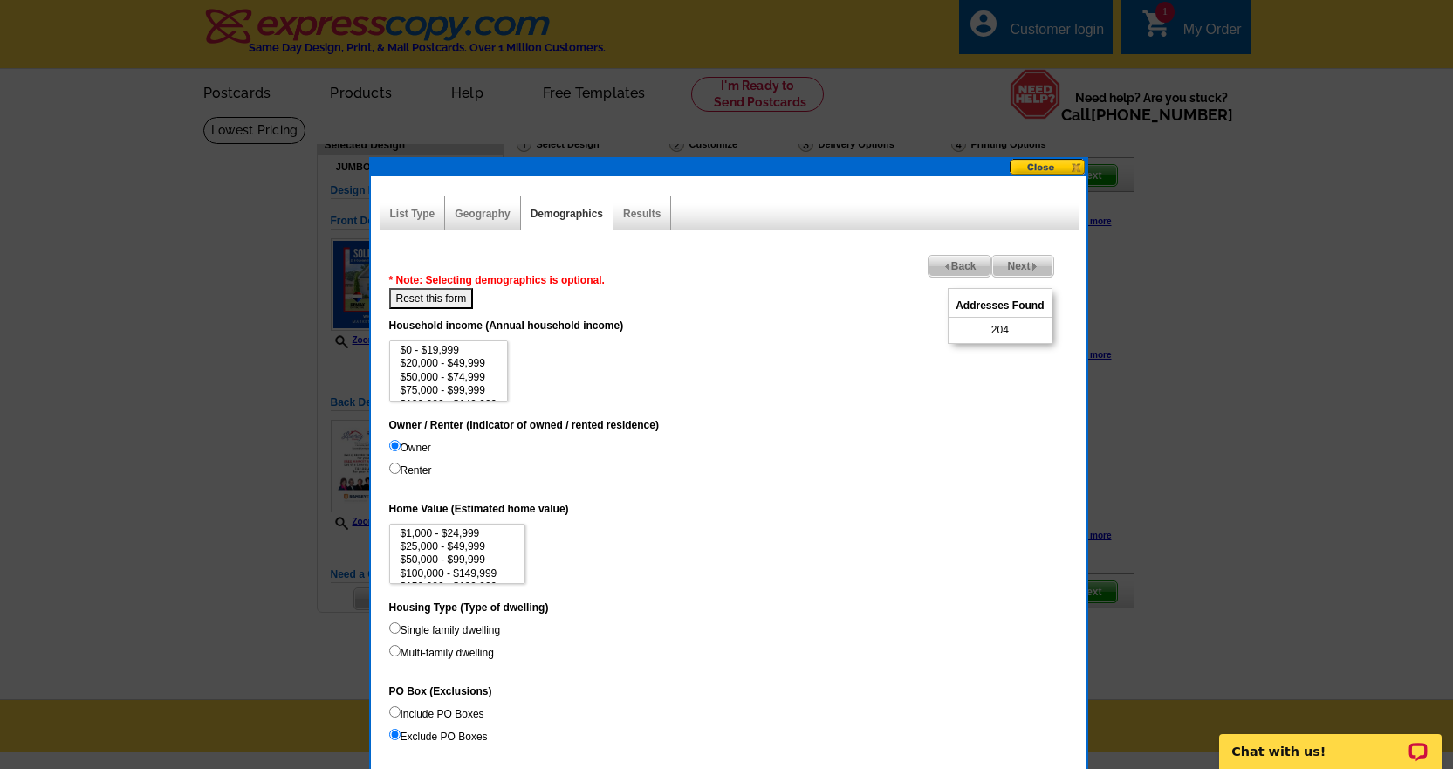
click at [944, 270] on img at bounding box center [948, 267] width 8 height 8
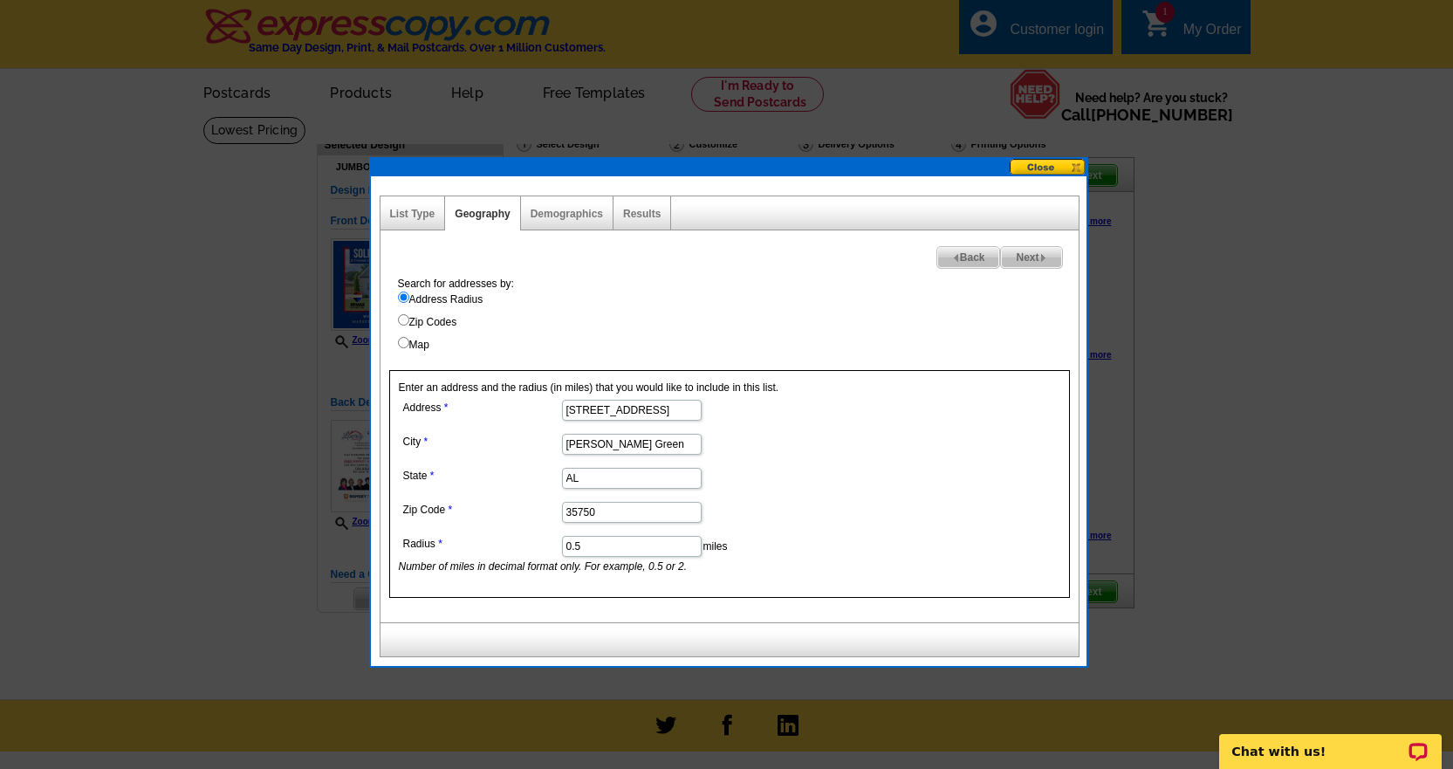
click at [1027, 257] on span "Next" at bounding box center [1031, 257] width 60 height 21
select select
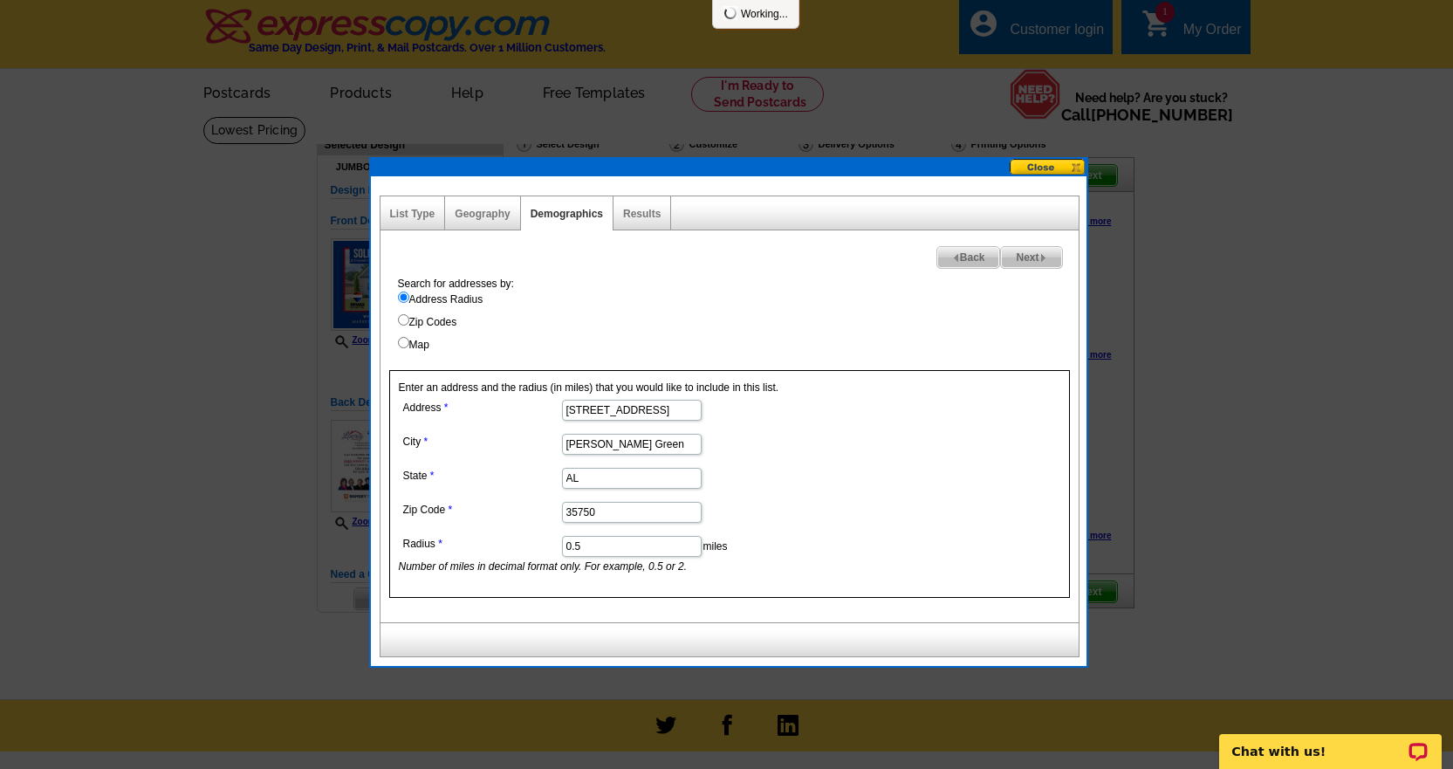
select select
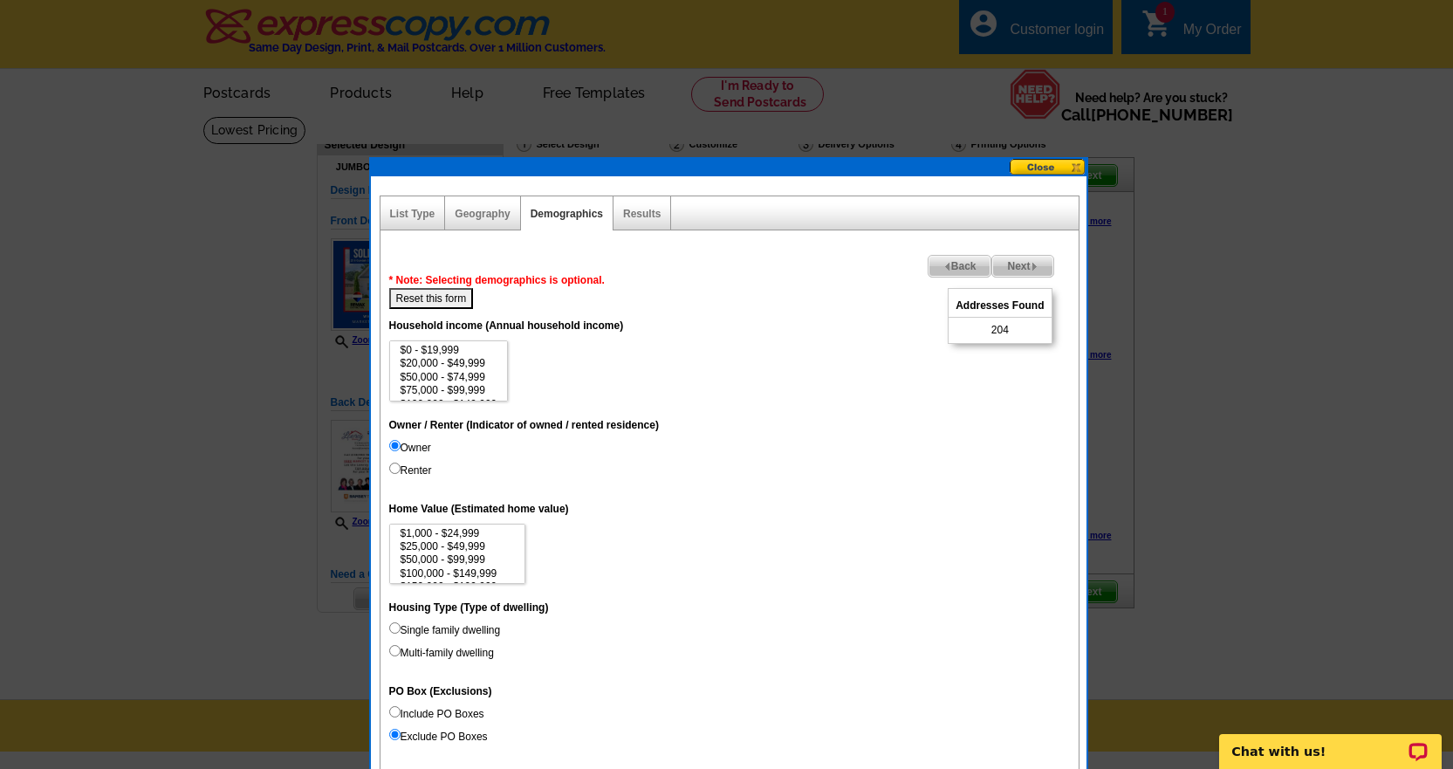
drag, startPoint x: 396, startPoint y: 446, endPoint x: 751, endPoint y: 557, distance: 371.3
click at [751, 557] on dd "$1,000 - $24,999 $25,000 - $49,999 $50,000 - $99,999 $100,000 - $149,999 $150,0…" at bounding box center [729, 554] width 681 height 61
click at [392, 471] on input "Renter" at bounding box center [394, 468] width 11 height 11
radio input "true"
click at [399, 443] on input "Owner" at bounding box center [394, 445] width 11 height 11
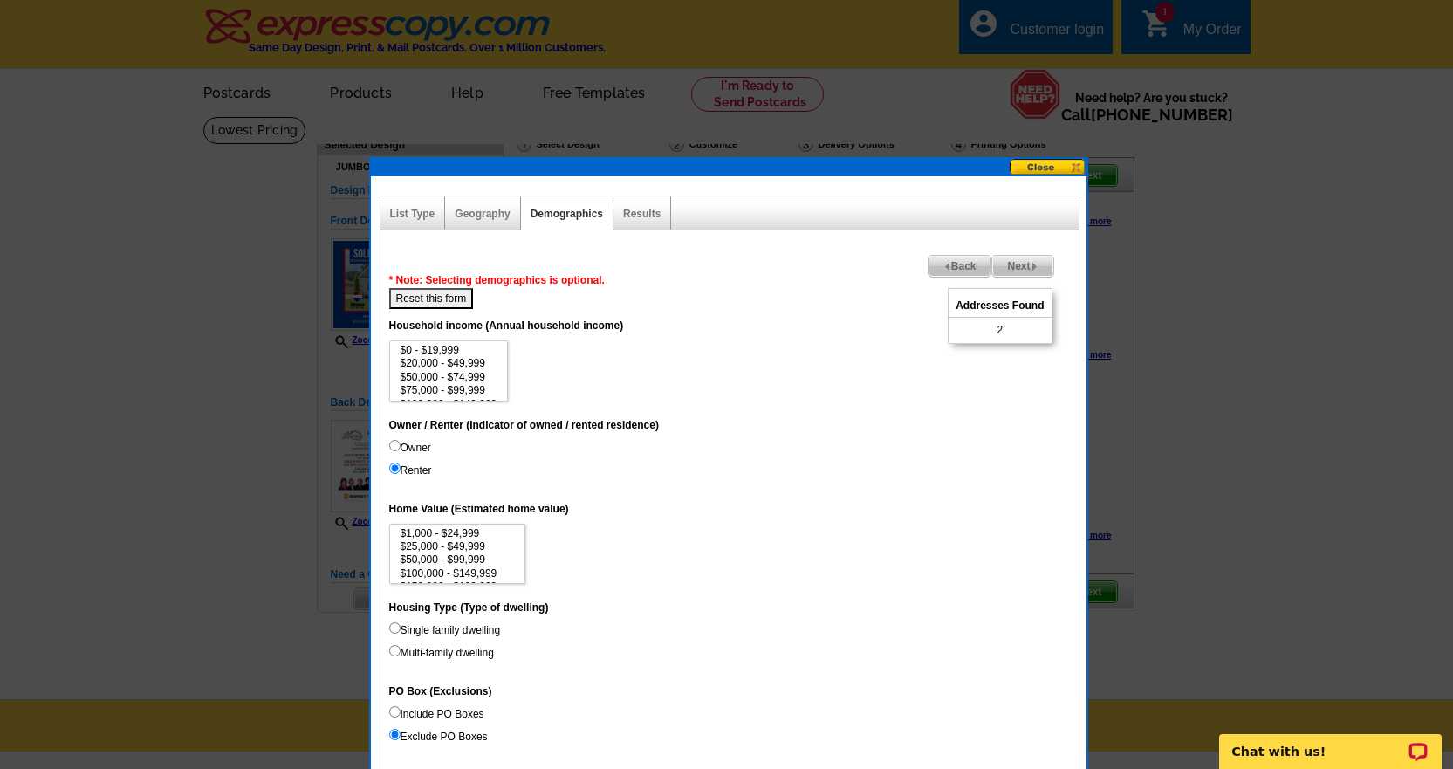
radio input "true"
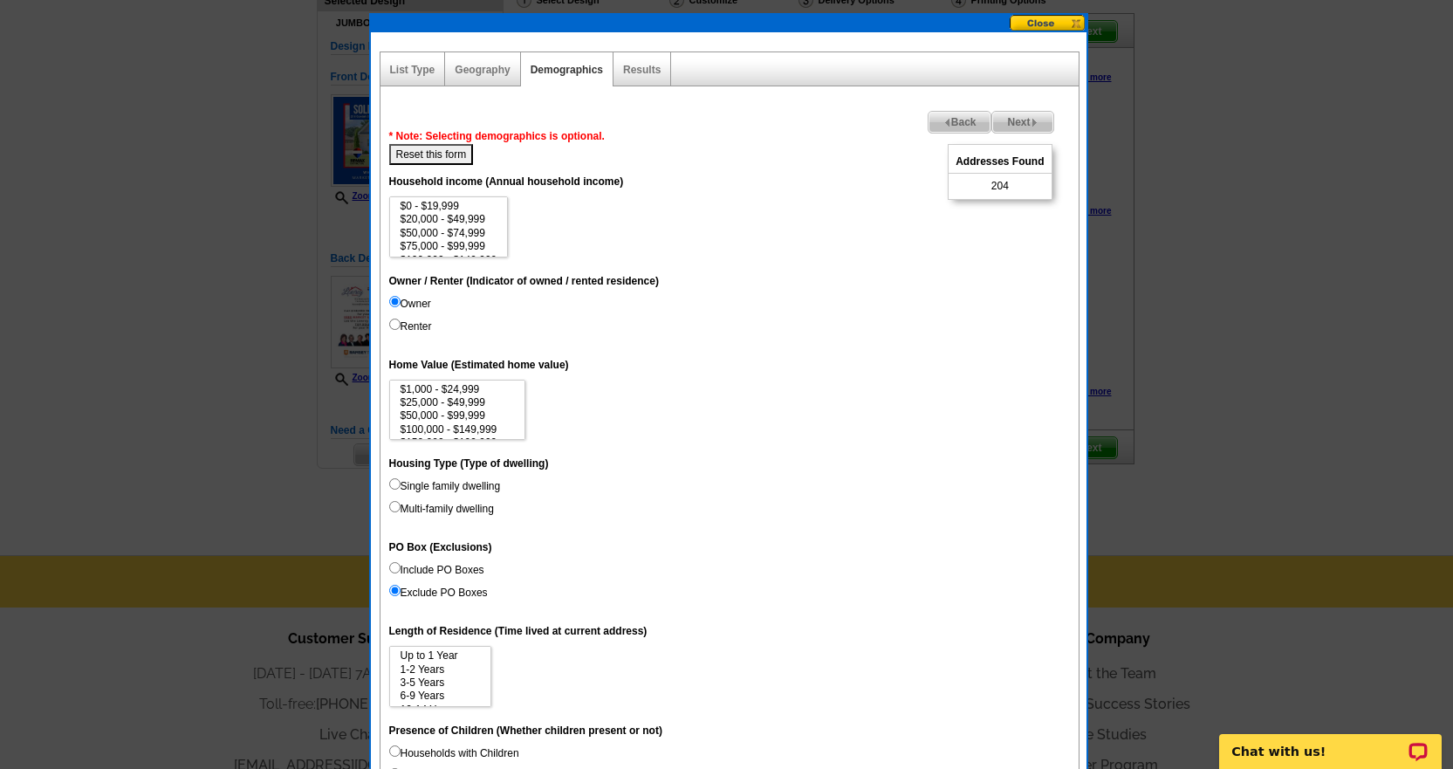
scroll to position [175, 0]
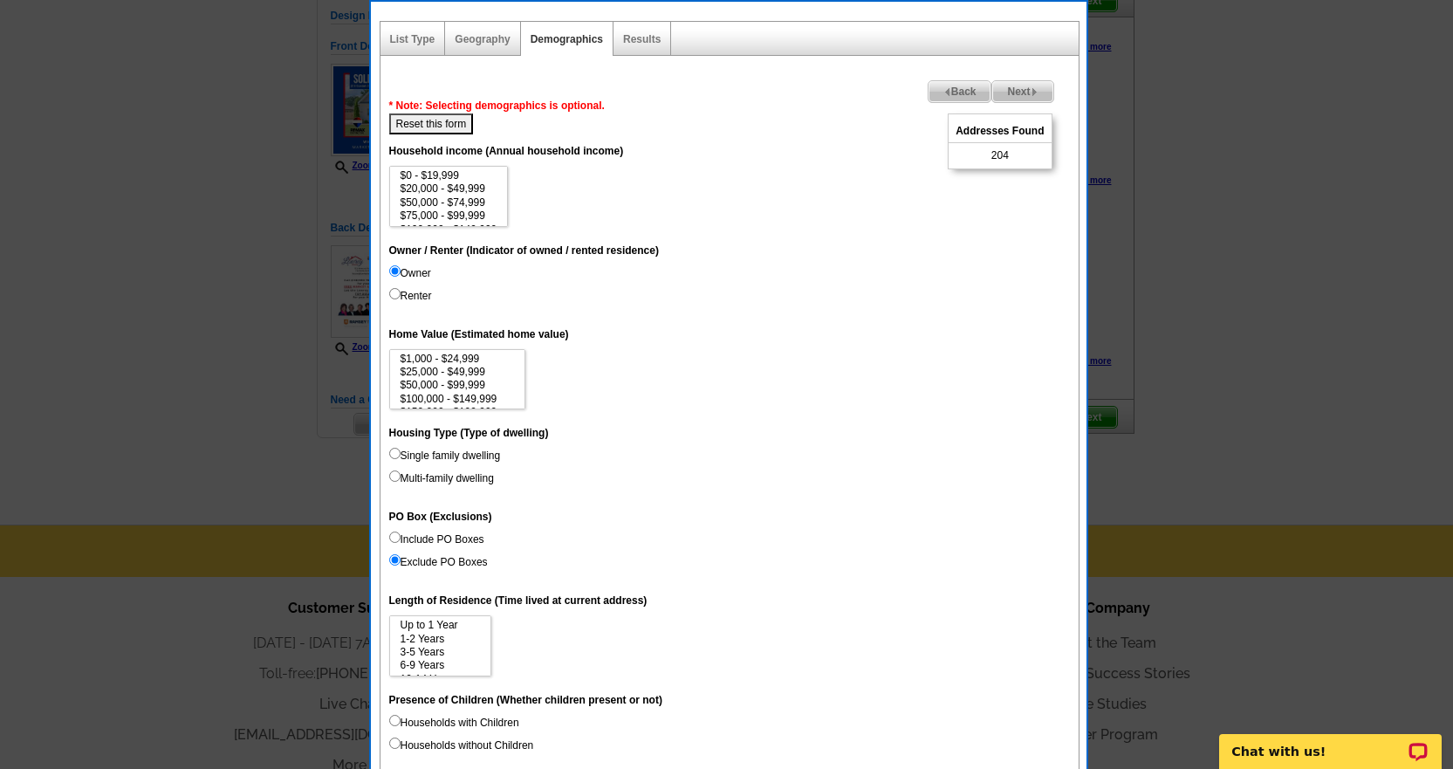
click at [394, 453] on input "Single family dwelling" at bounding box center [394, 453] width 11 height 11
radio input "true"
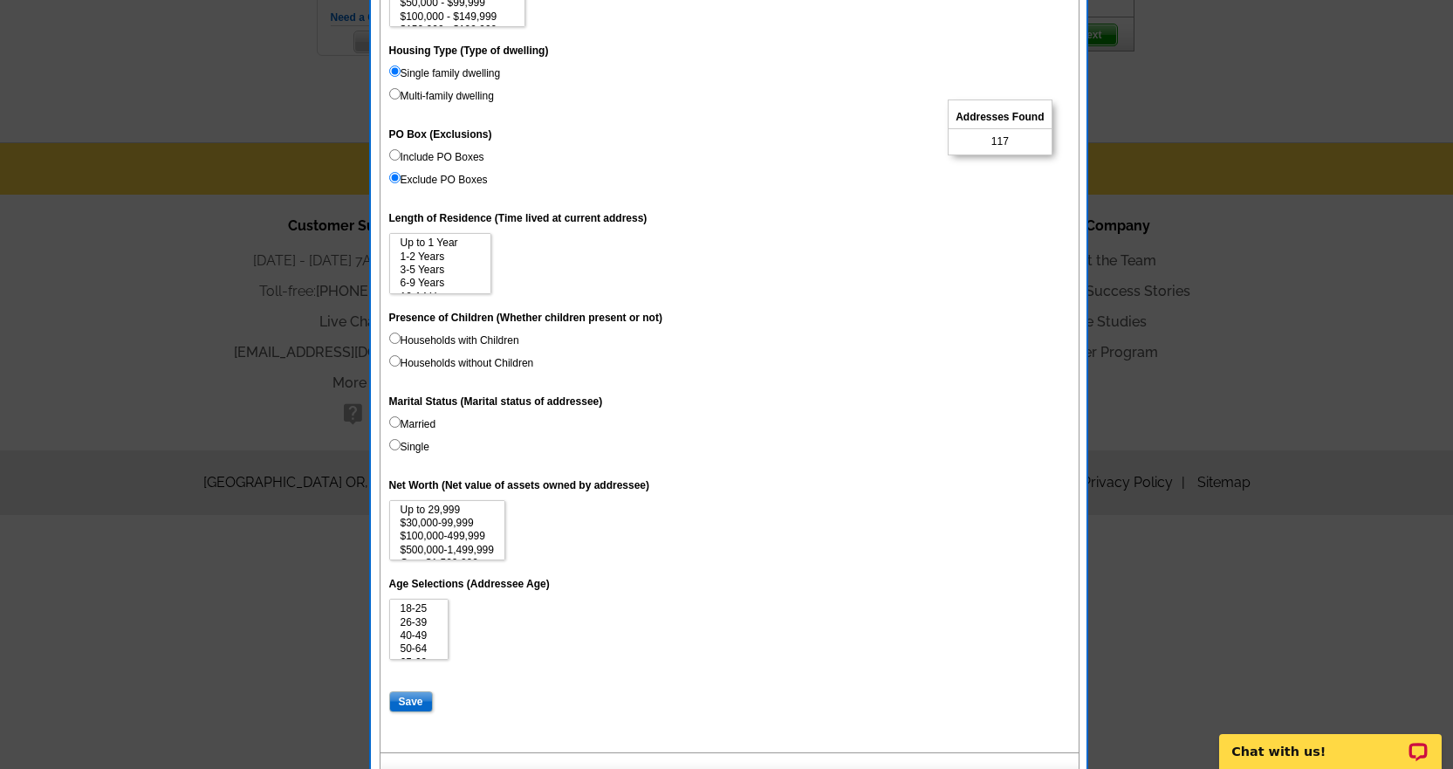
scroll to position [586, 0]
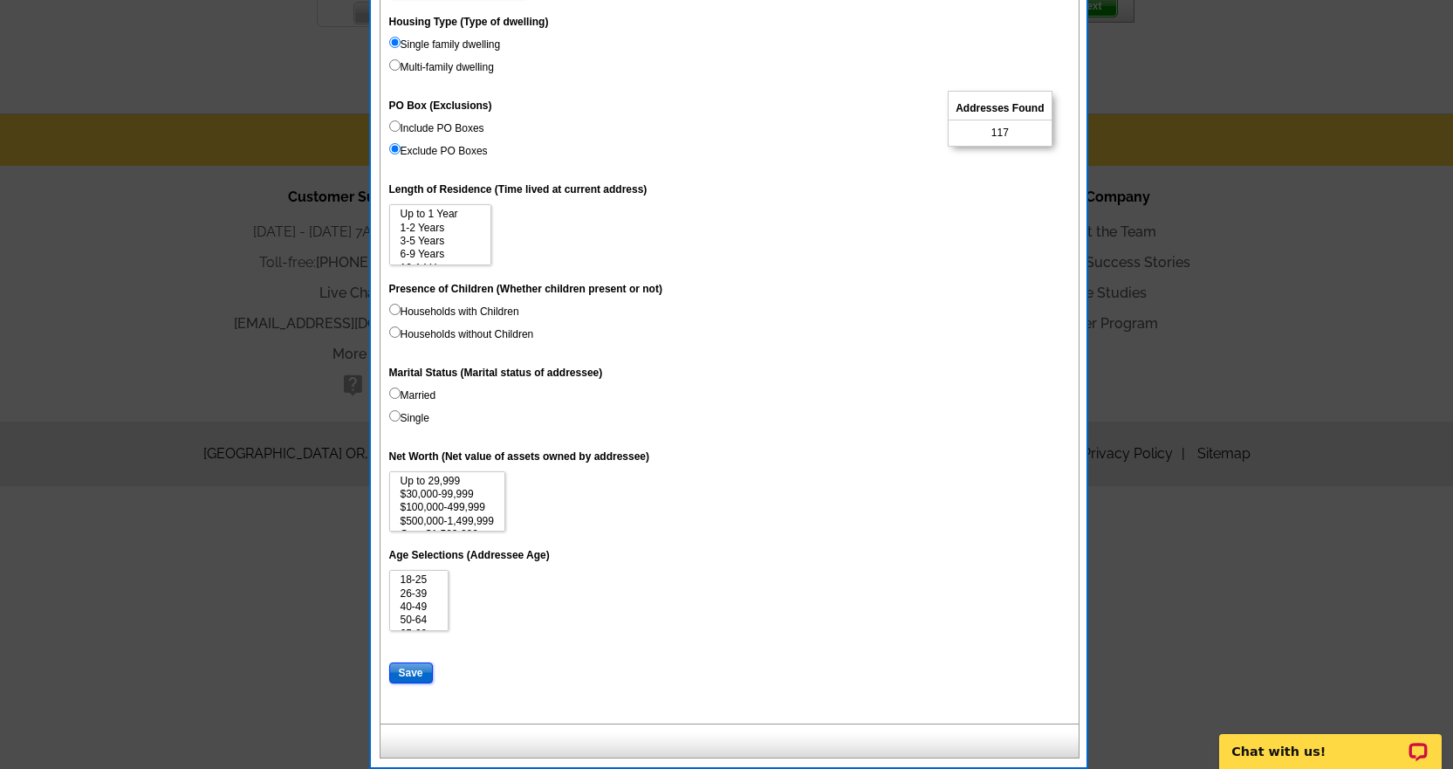
click at [413, 670] on input "Save" at bounding box center [411, 673] width 44 height 21
select select
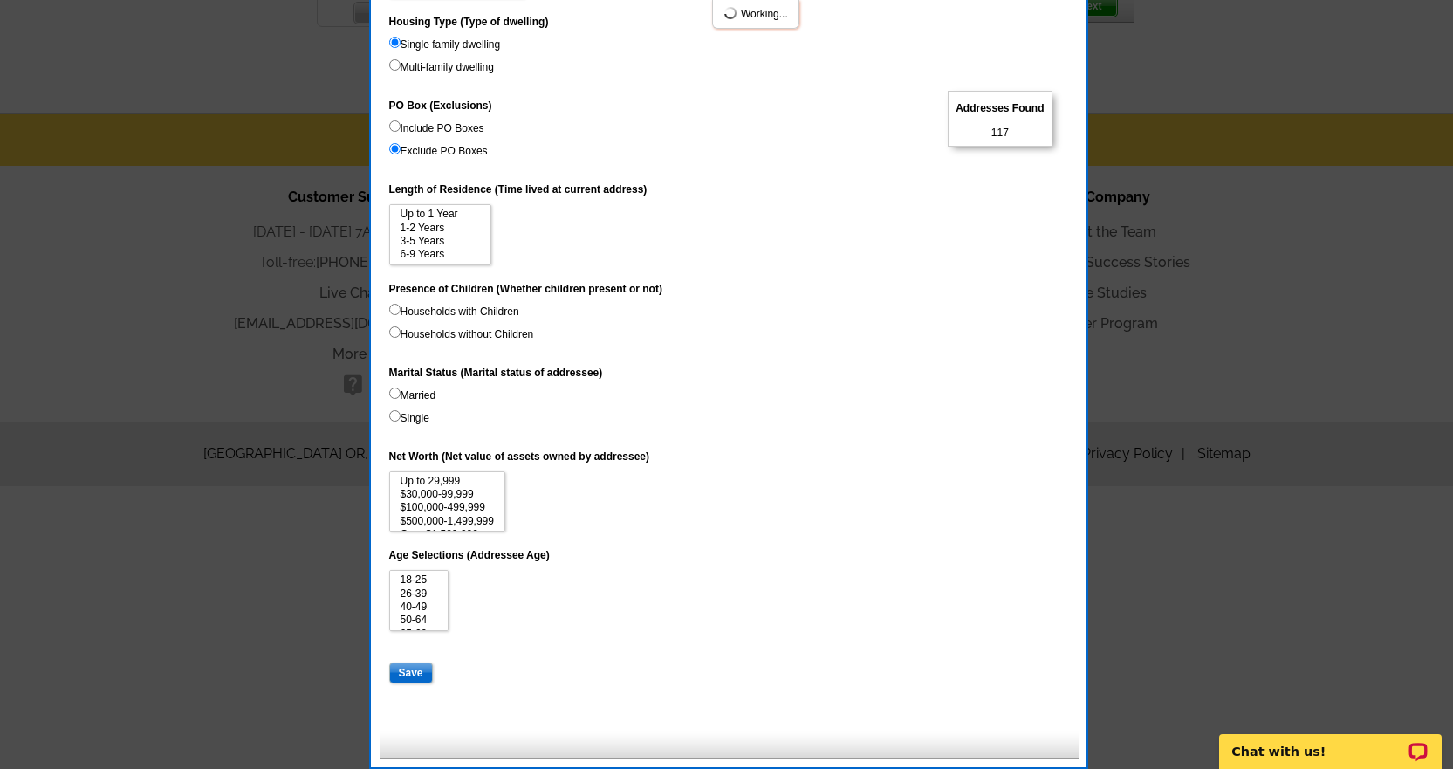
select select
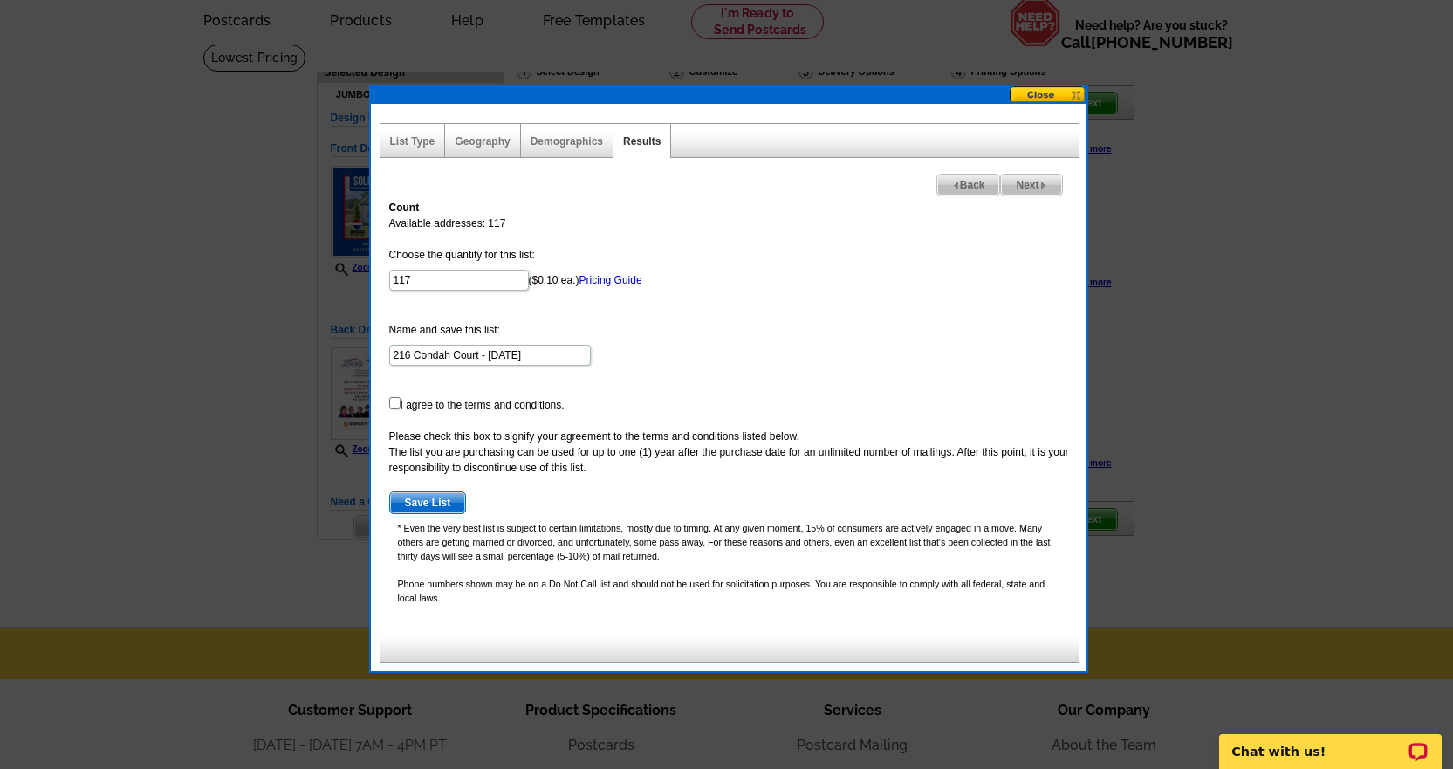
scroll to position [62, 0]
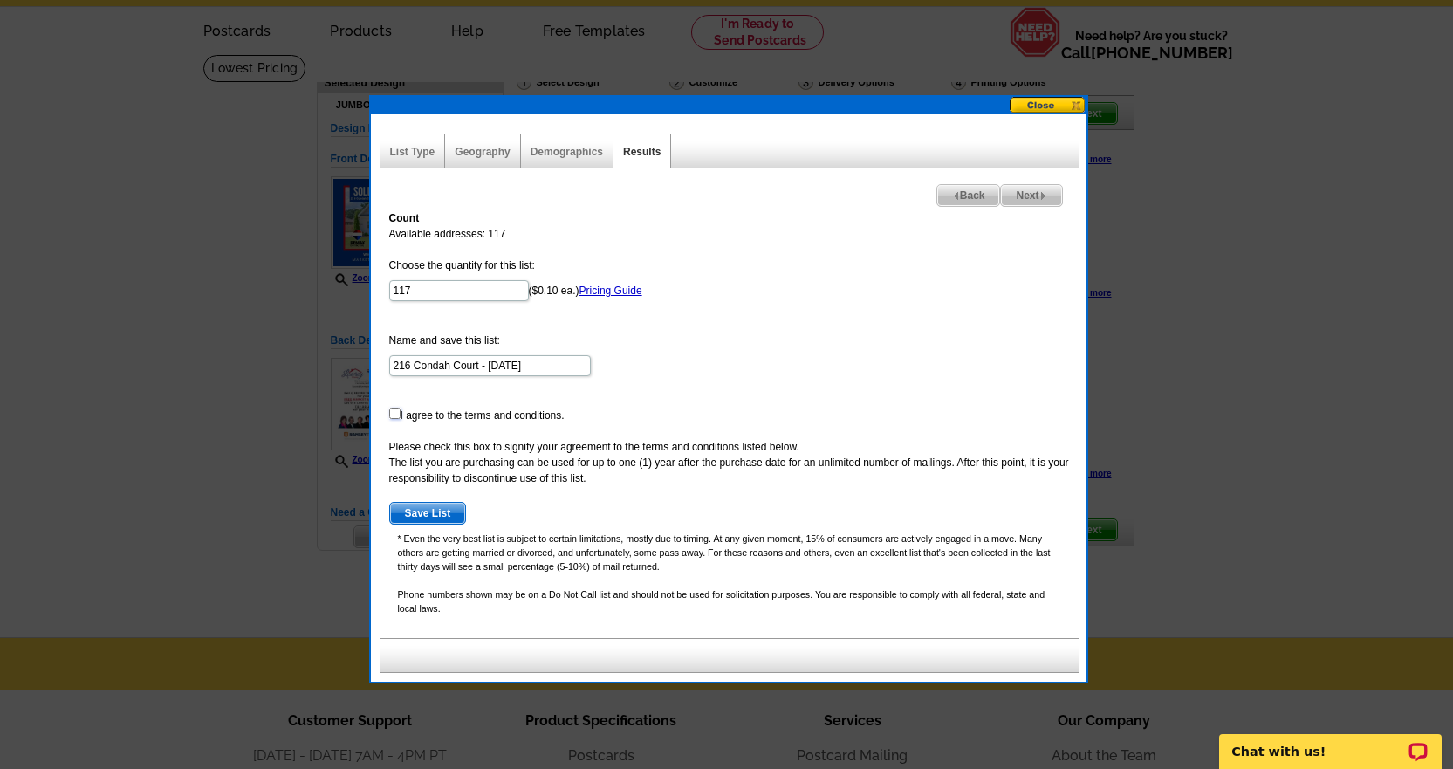
click at [394, 413] on input "checkbox" at bounding box center [394, 413] width 11 height 11
checkbox input "true"
click at [1011, 200] on span "Next" at bounding box center [1031, 195] width 60 height 21
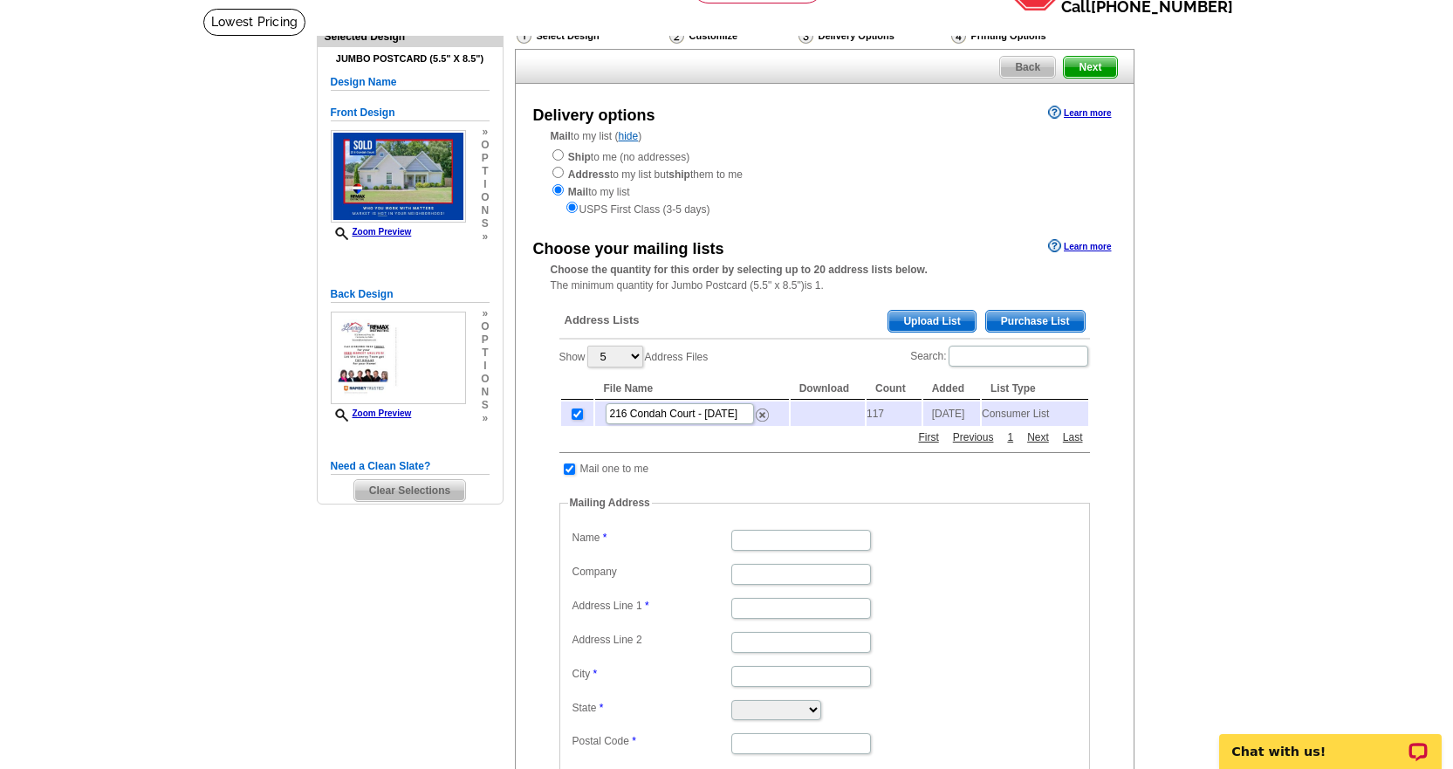
scroll to position [149, 0]
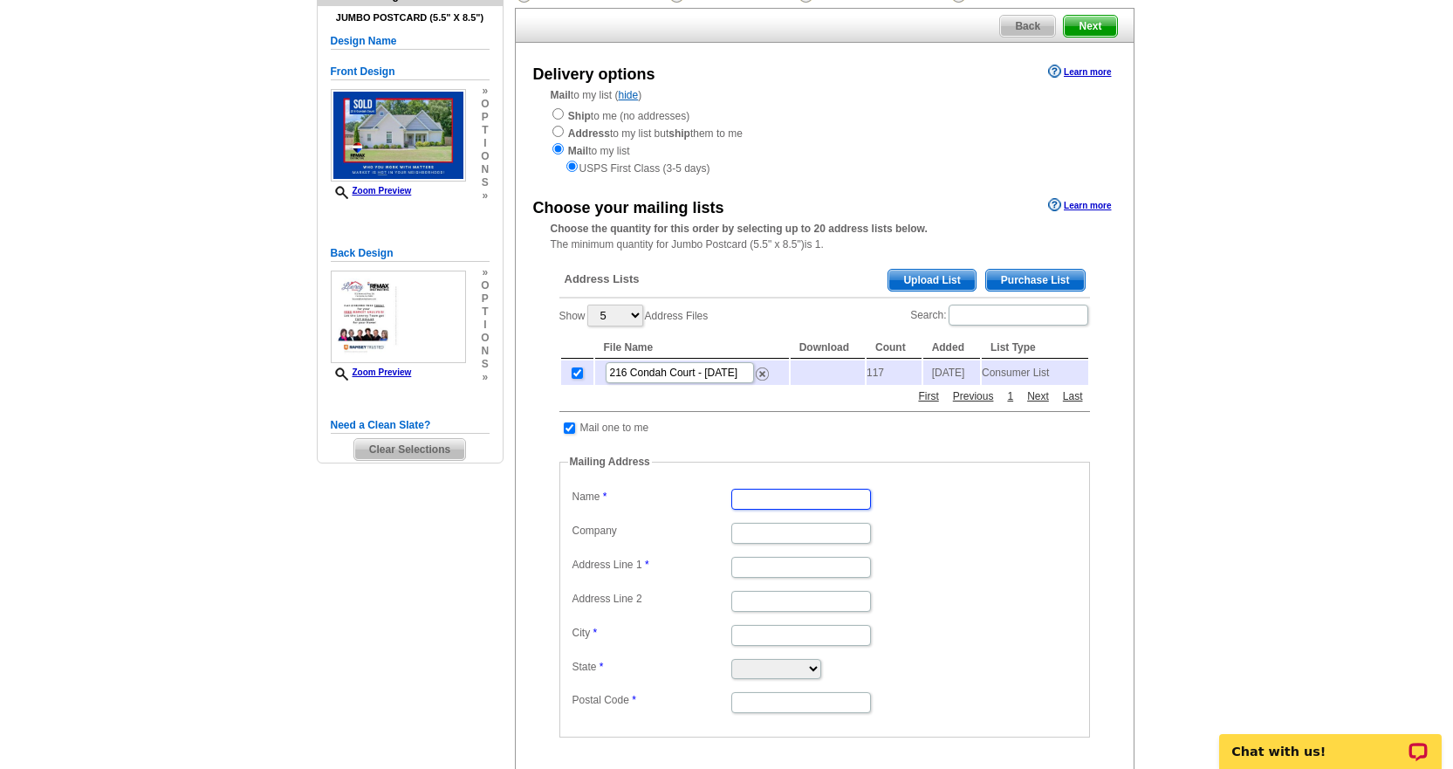
click at [754, 510] on input "Name" at bounding box center [802, 499] width 140 height 21
type input "Sandra Lowrey"
click at [764, 571] on input "Address Line 1" at bounding box center [802, 567] width 140 height 21
type input "7618 Memorial Parkway Southwest"
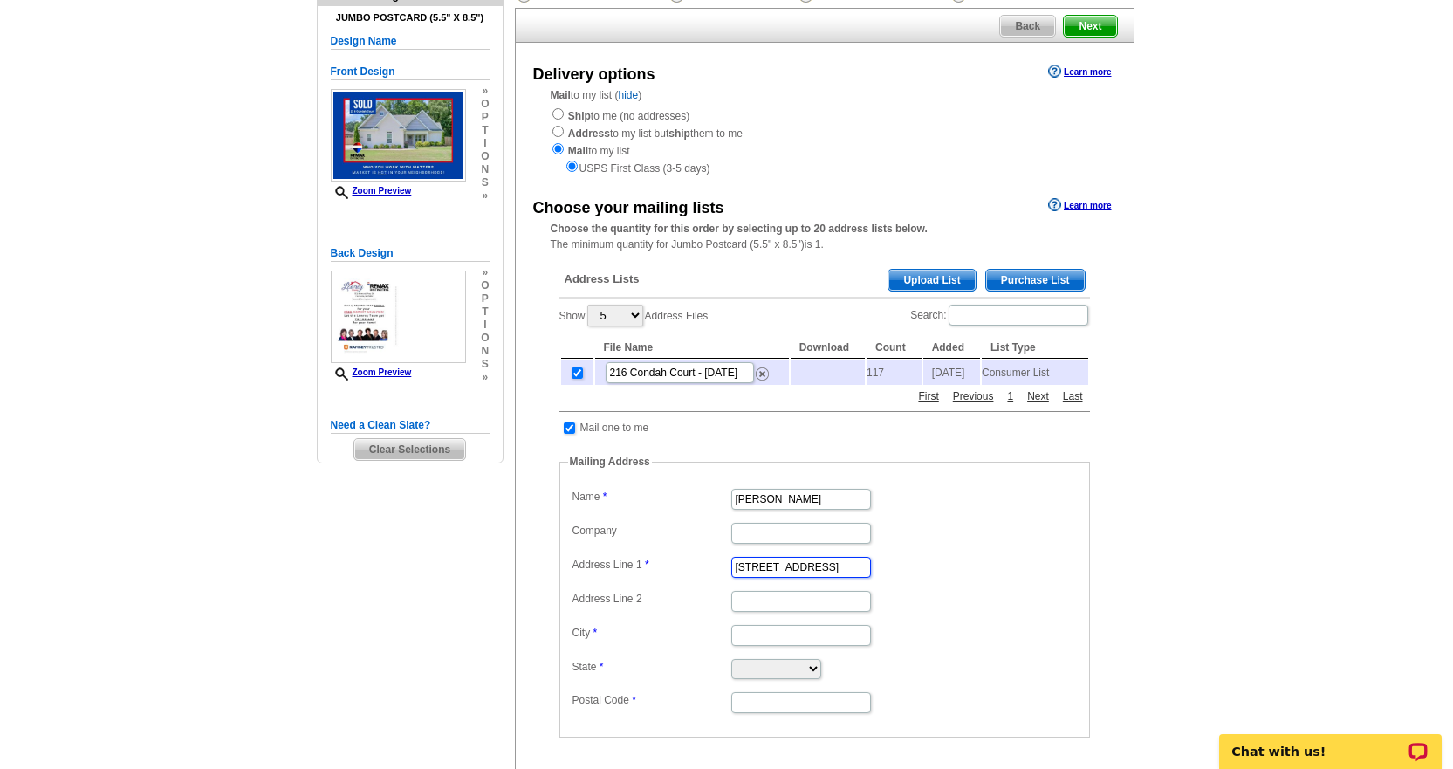
type input "Huntsville"
select select "AL"
type input "35802-2256"
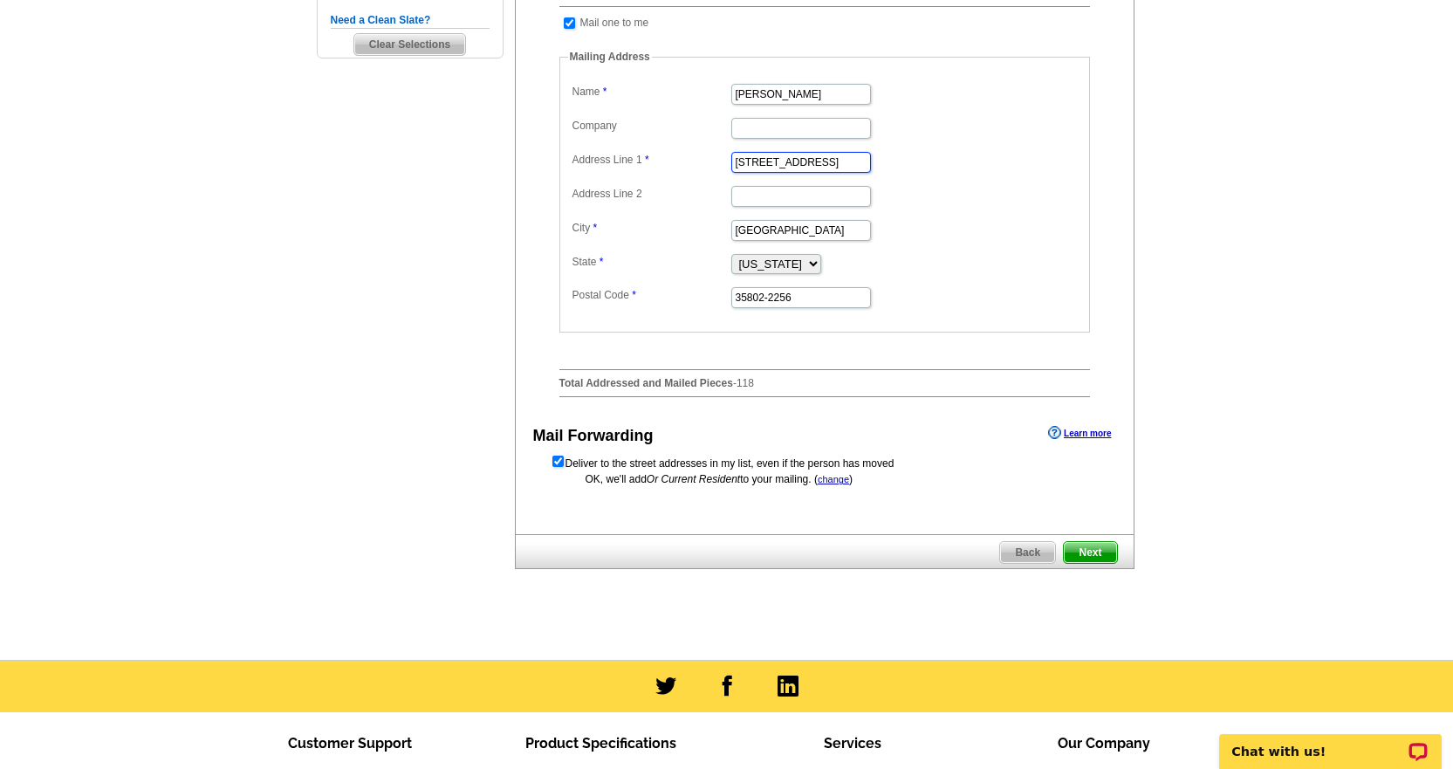
scroll to position [586, 0]
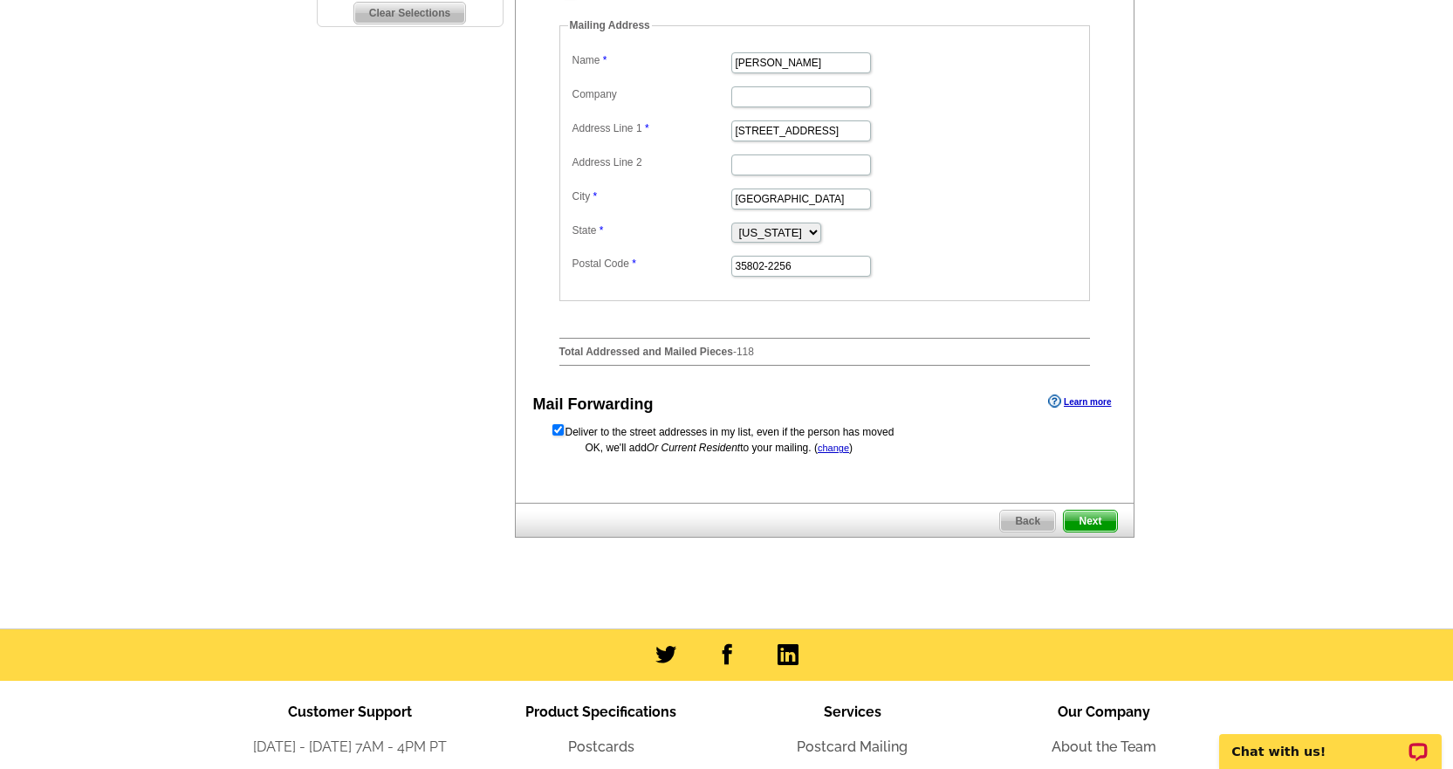
click at [1087, 532] on link "Next" at bounding box center [1090, 521] width 54 height 23
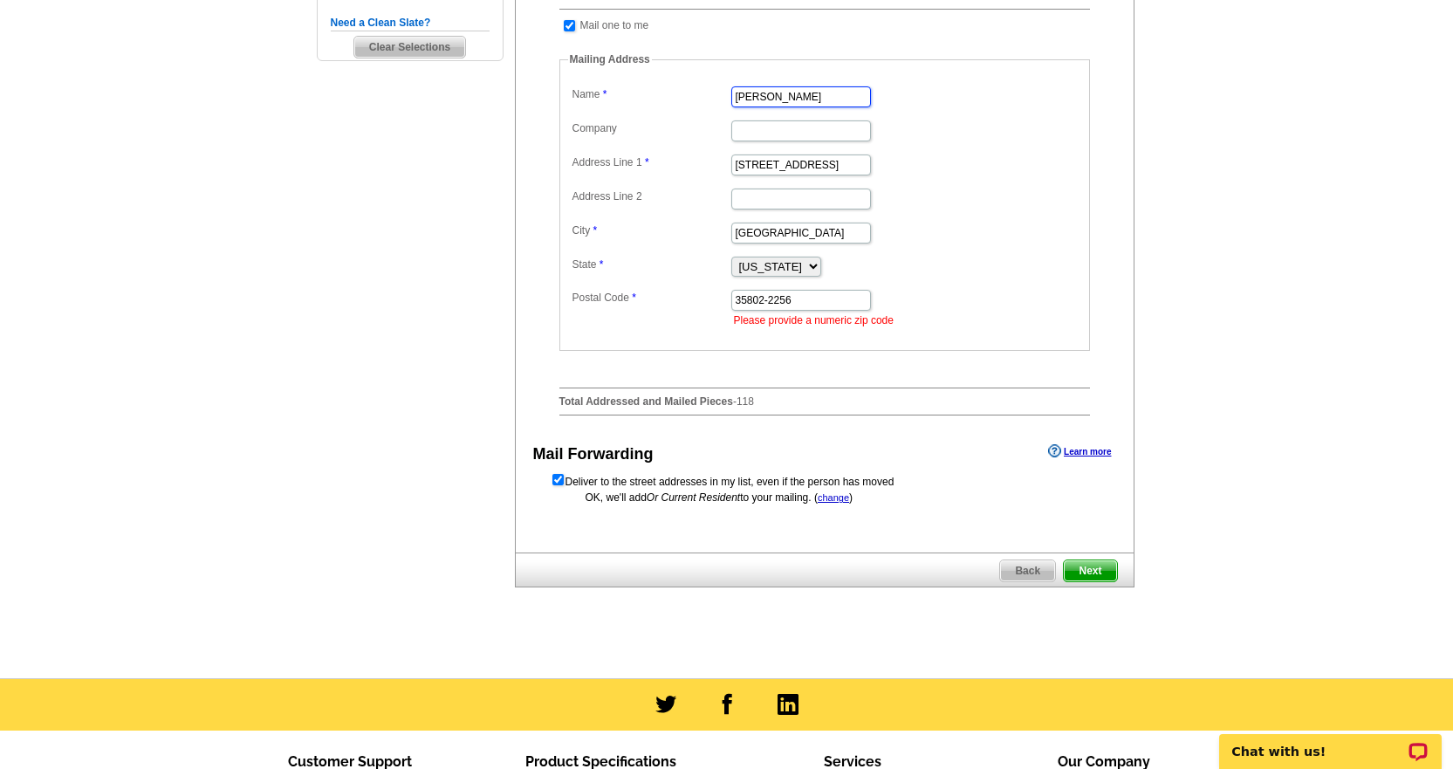
scroll to position [509, 0]
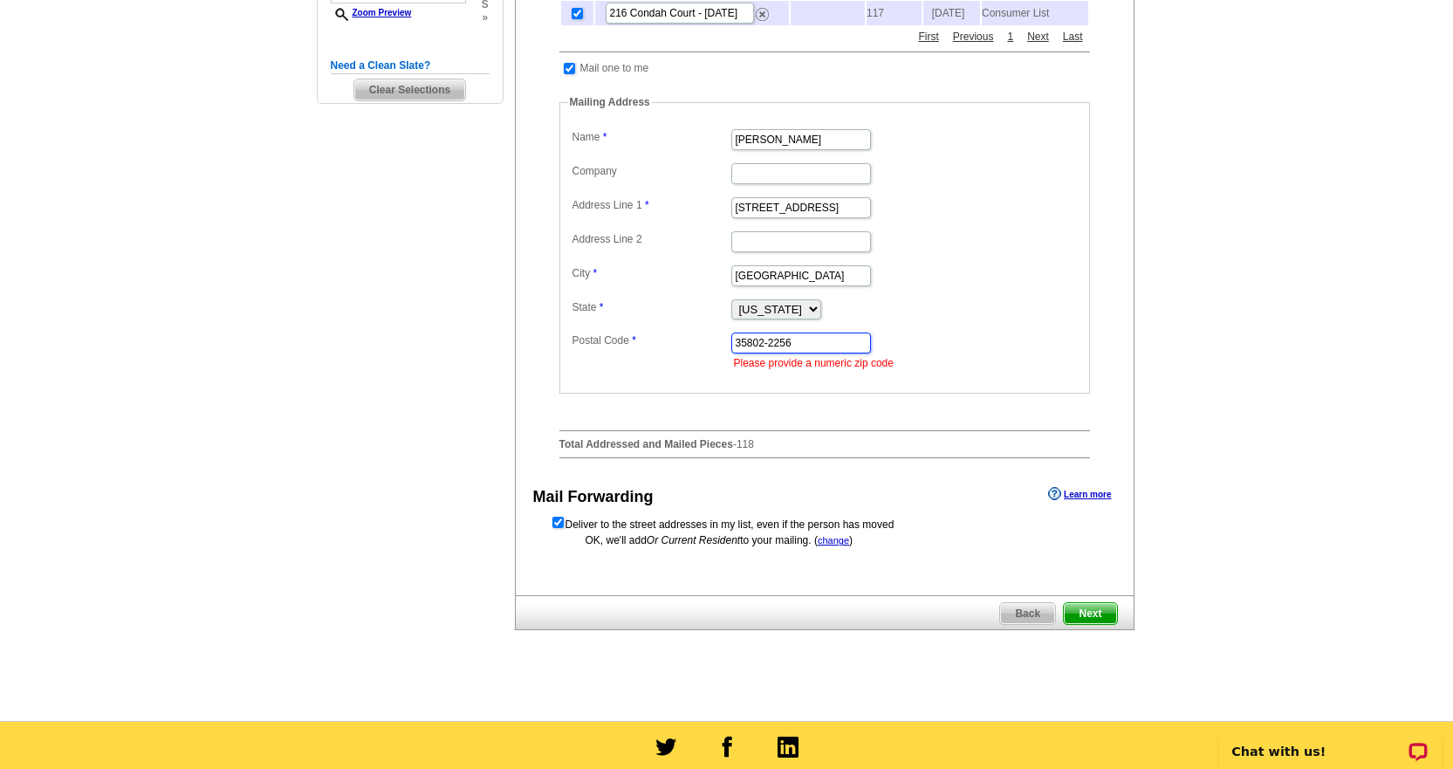
click at [802, 345] on input "35802-2256" at bounding box center [802, 343] width 140 height 21
type input "35802"
click at [1099, 621] on span "Next" at bounding box center [1090, 613] width 52 height 21
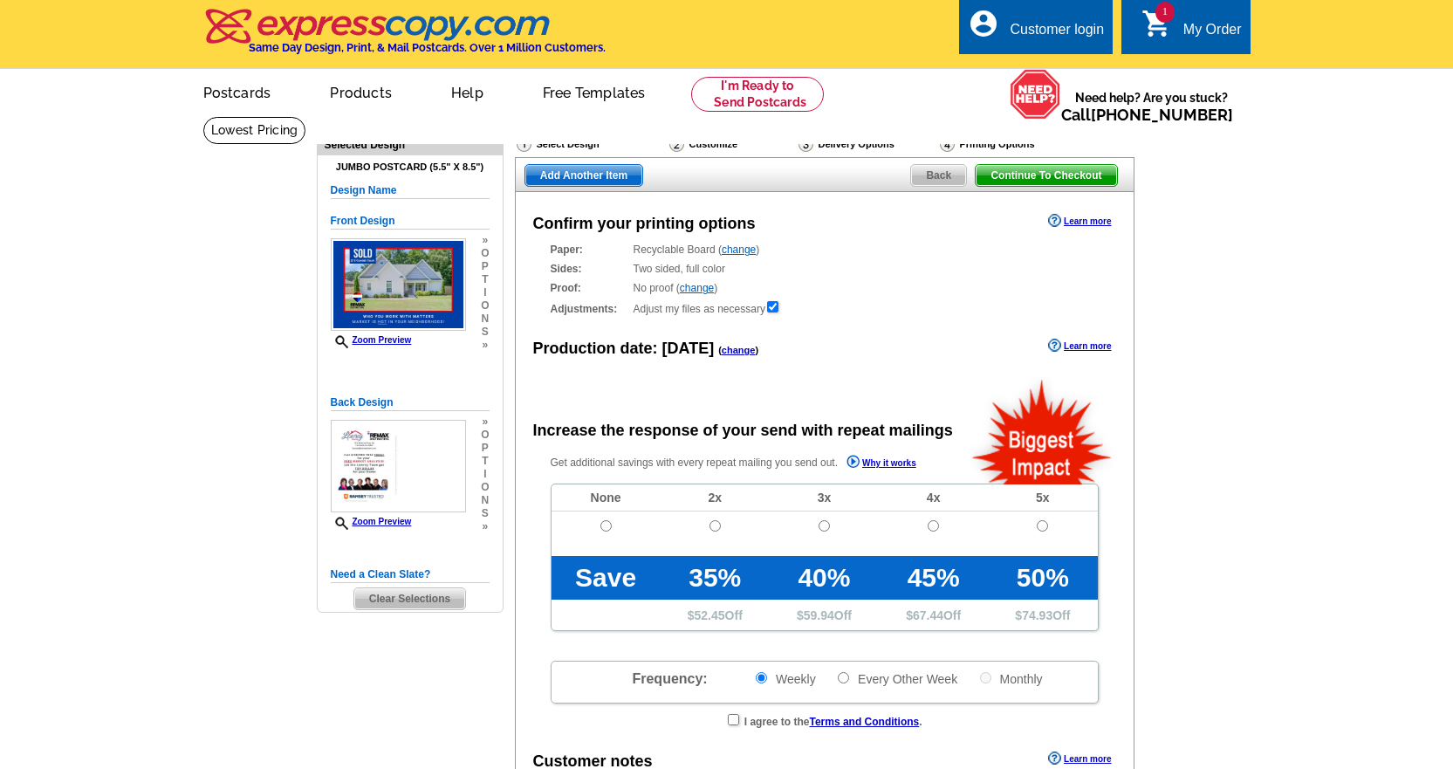
radio input "false"
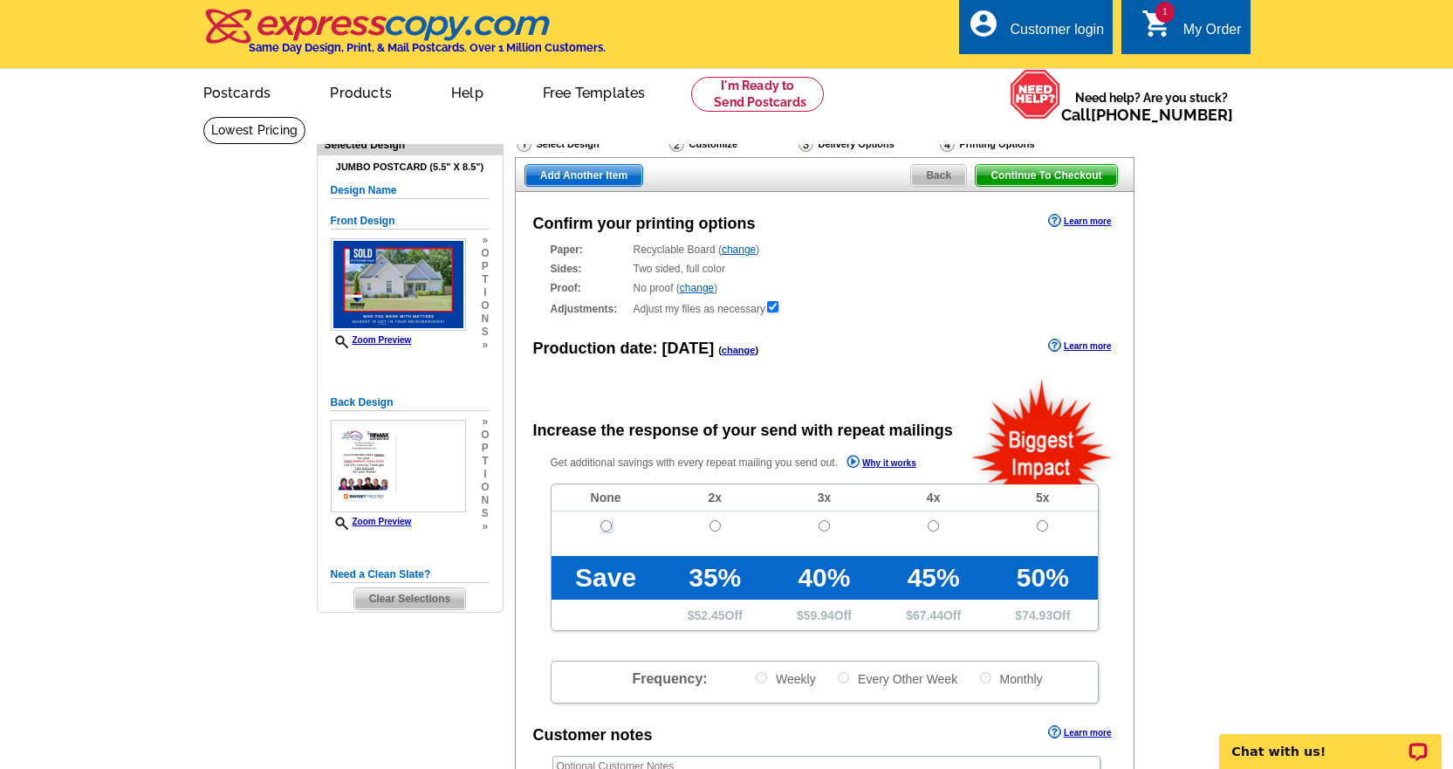
click at [605, 532] on input "radio" at bounding box center [606, 525] width 11 height 11
radio input "true"
click at [731, 253] on link "change" at bounding box center [739, 250] width 34 height 12
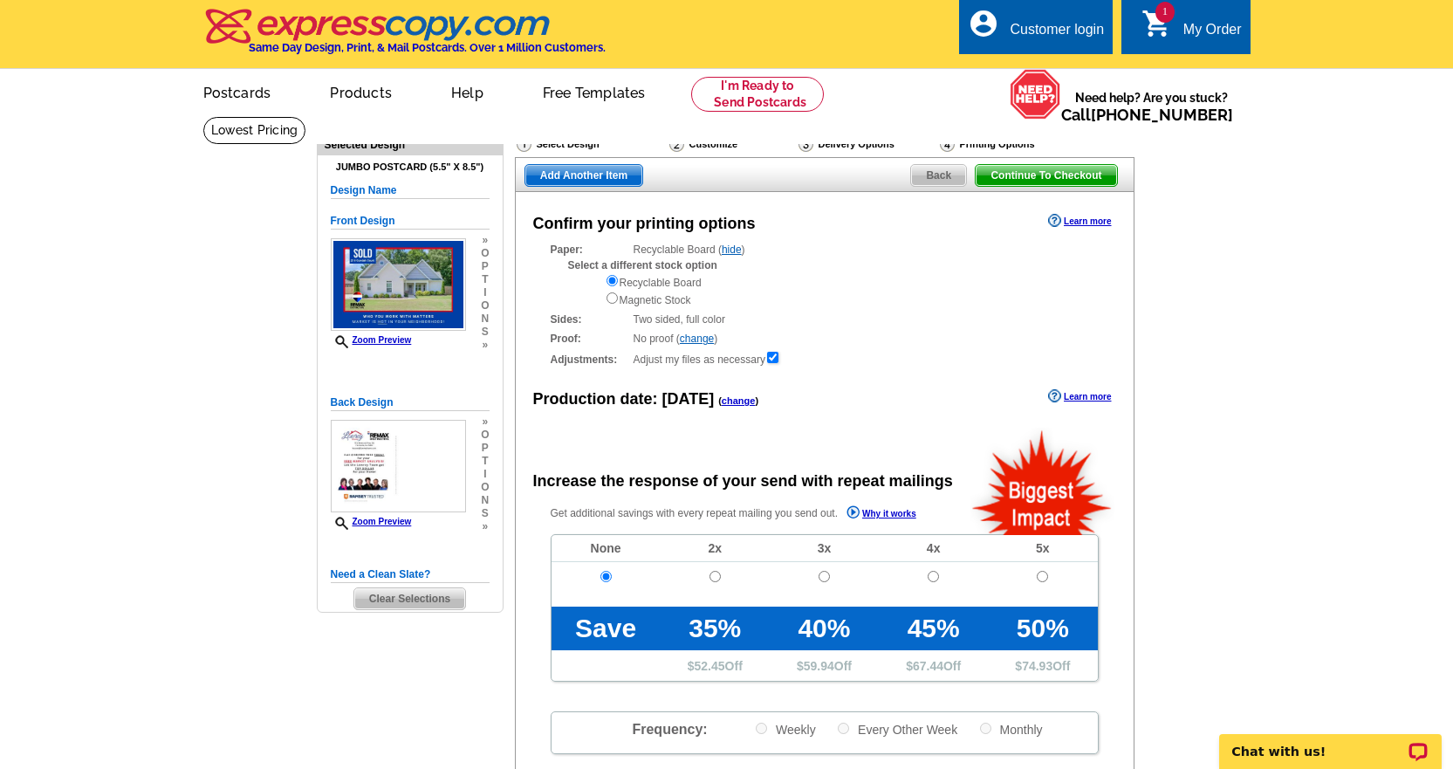
click at [734, 254] on link "hide" at bounding box center [732, 250] width 20 height 12
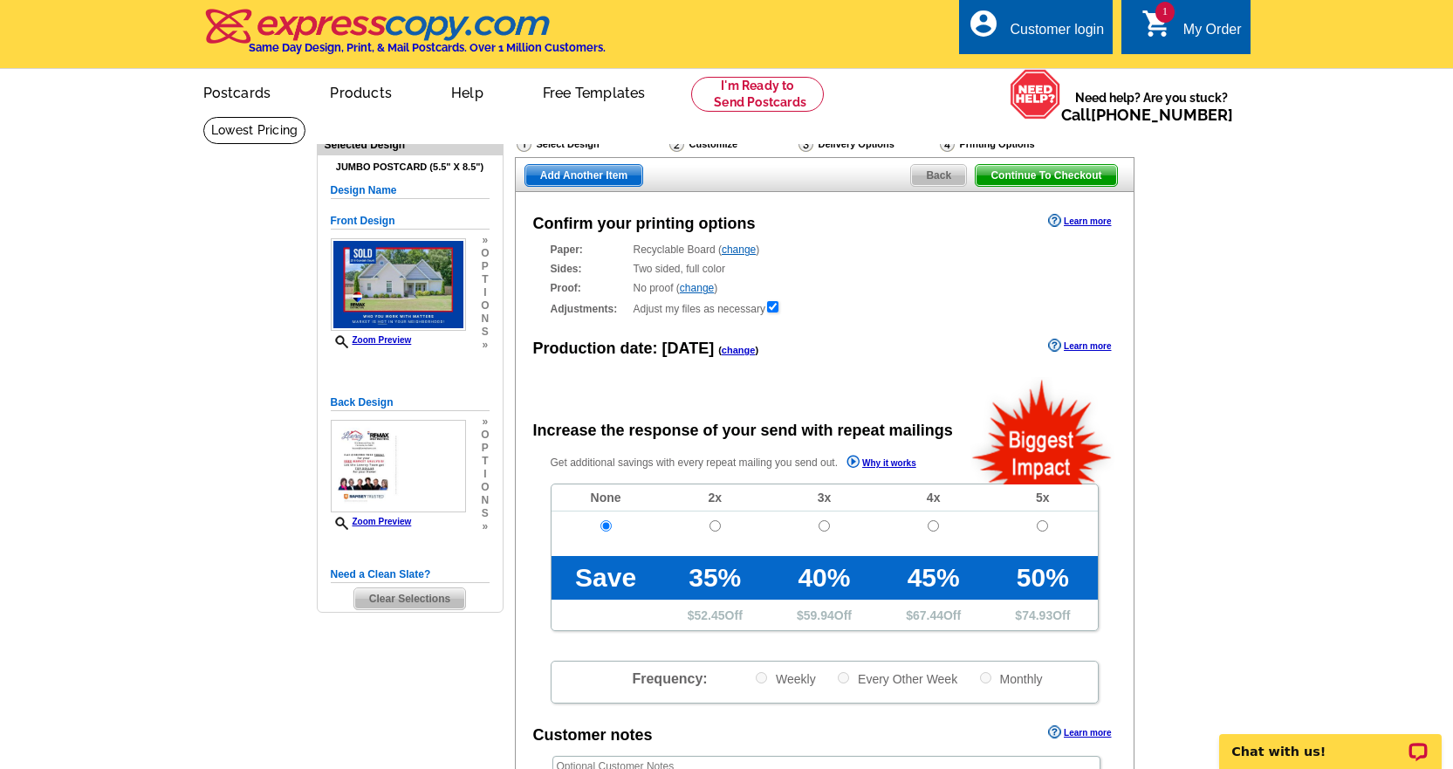
drag, startPoint x: 1089, startPoint y: 177, endPoint x: 1171, endPoint y: 195, distance: 84.7
click at [1089, 177] on span "Continue To Checkout" at bounding box center [1046, 175] width 141 height 21
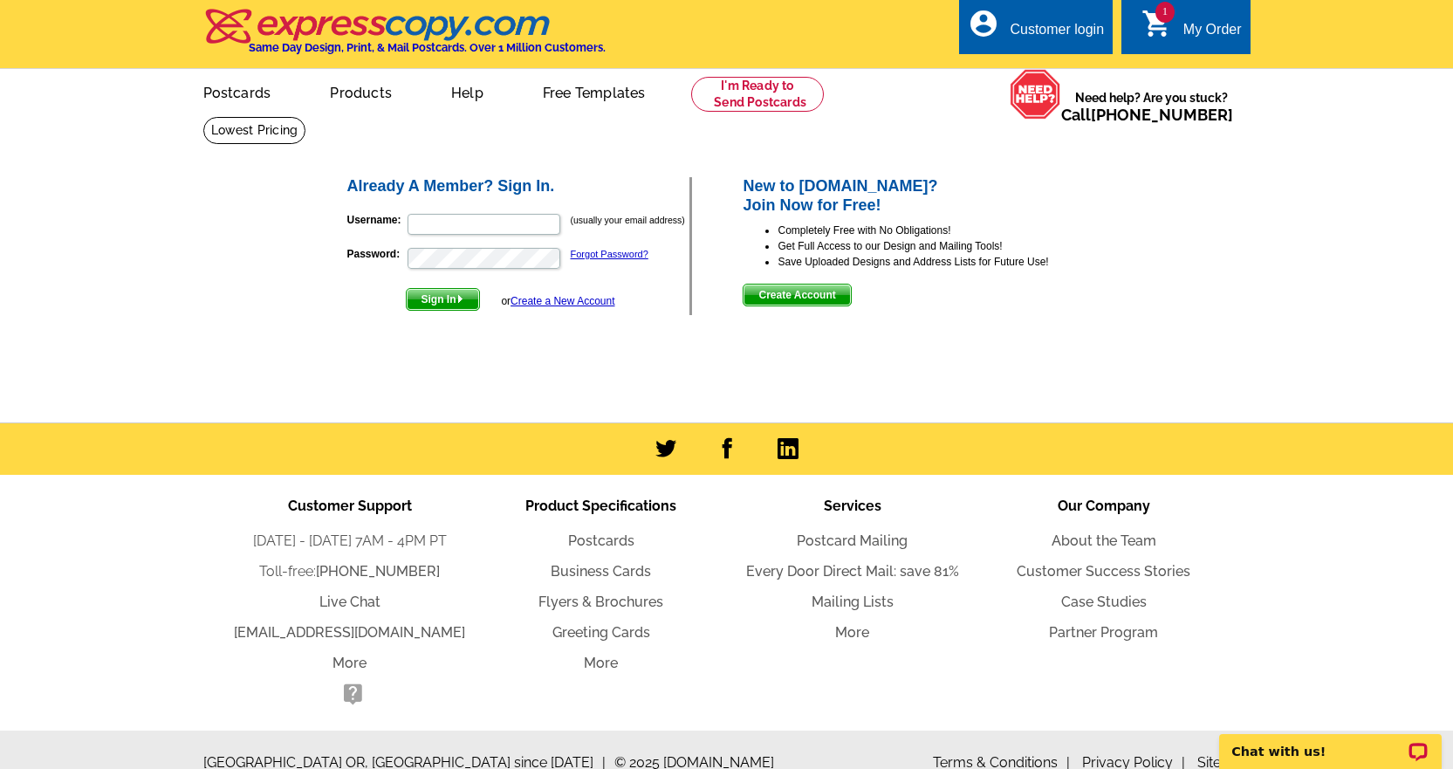
type input "[EMAIL_ADDRESS][DOMAIN_NAME]"
click at [427, 308] on span "Sign In" at bounding box center [443, 299] width 72 height 21
